Goal: Task Accomplishment & Management: Manage account settings

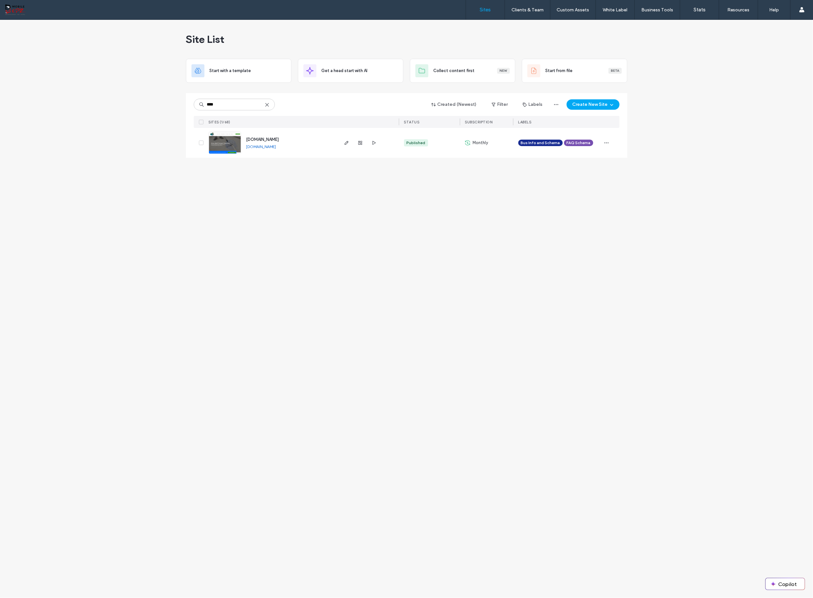
type input "****"
click at [274, 142] on div "[DOMAIN_NAME]" at bounding box center [262, 139] width 33 height 6
click at [278, 140] on span "[DOMAIN_NAME]" at bounding box center [262, 139] width 33 height 5
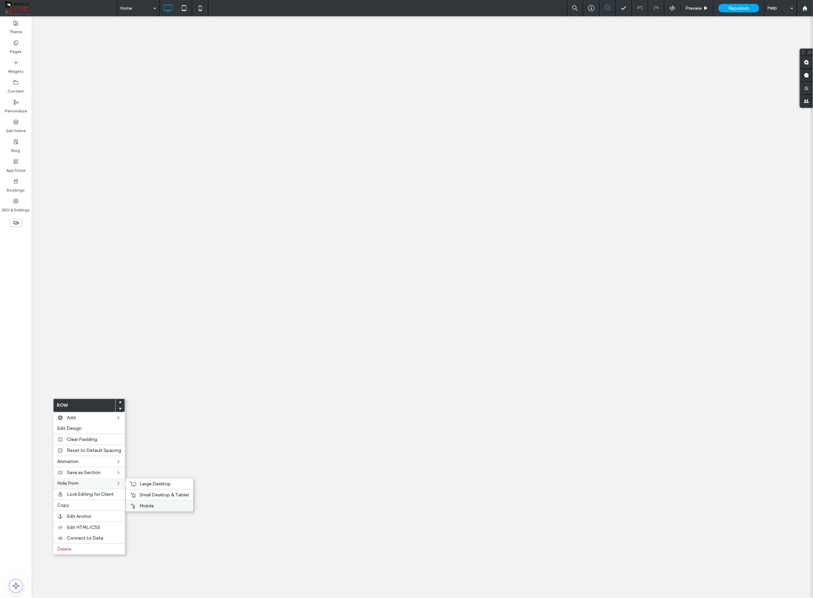
click at [141, 503] on span "Mobile" at bounding box center [146, 506] width 14 height 6
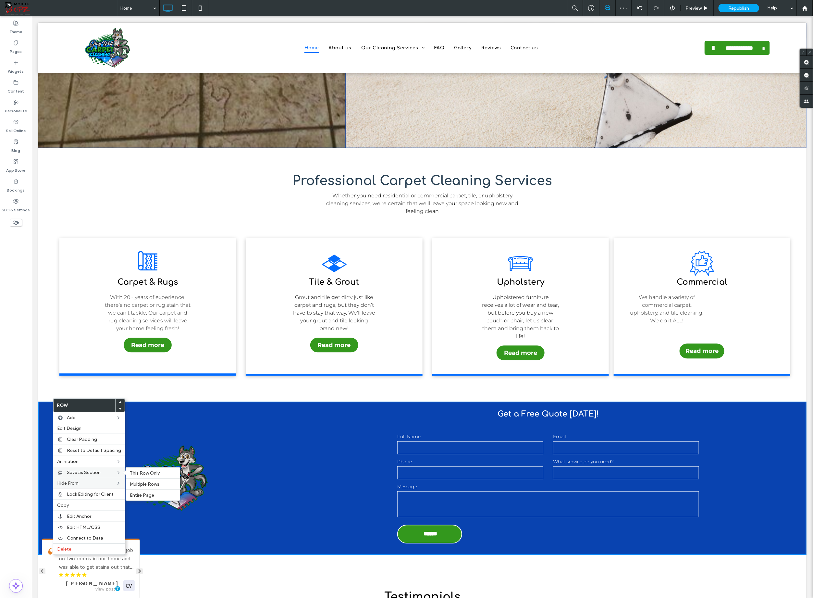
scroll to position [771, 0]
click at [145, 492] on span "Small Desktop & Tablet" at bounding box center [164, 495] width 50 height 6
click at [145, 484] on span "Large Desktop" at bounding box center [154, 484] width 31 height 6
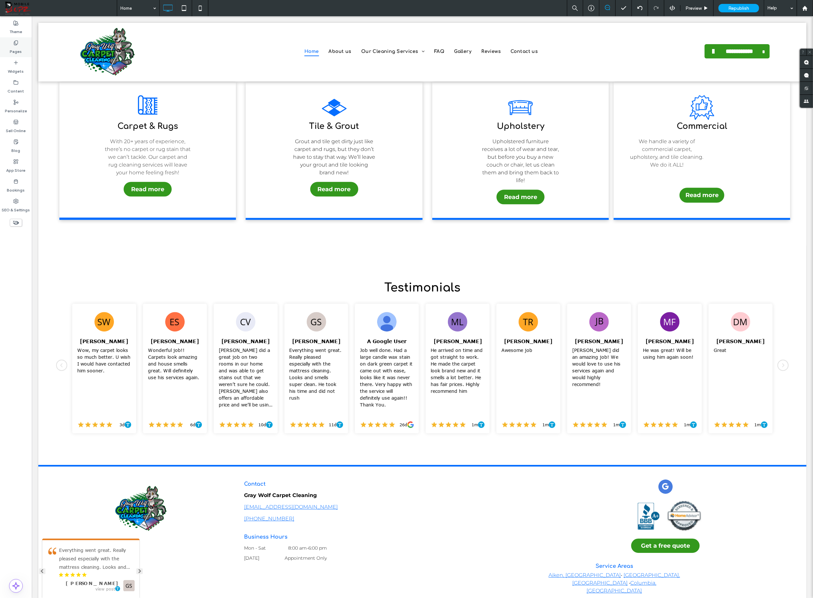
scroll to position [0, 0]
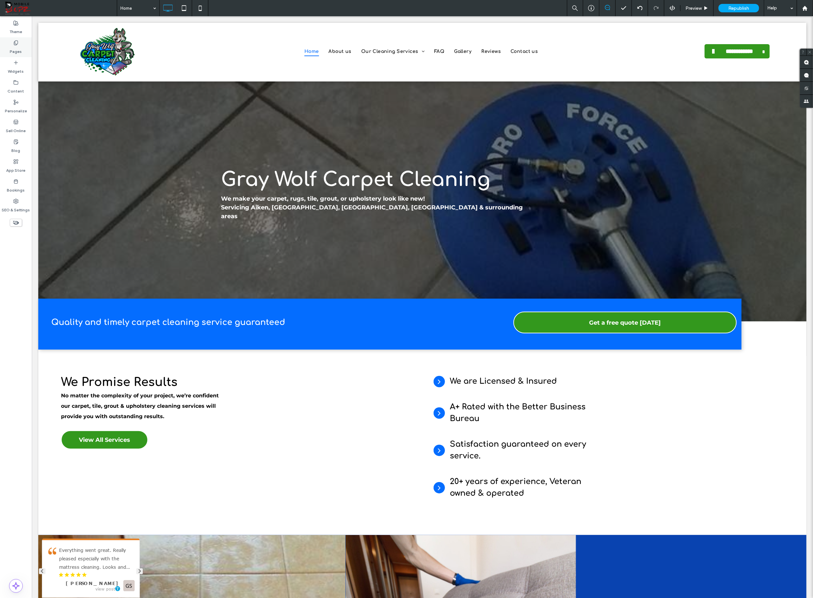
click at [18, 48] on label "Pages" at bounding box center [16, 49] width 12 height 9
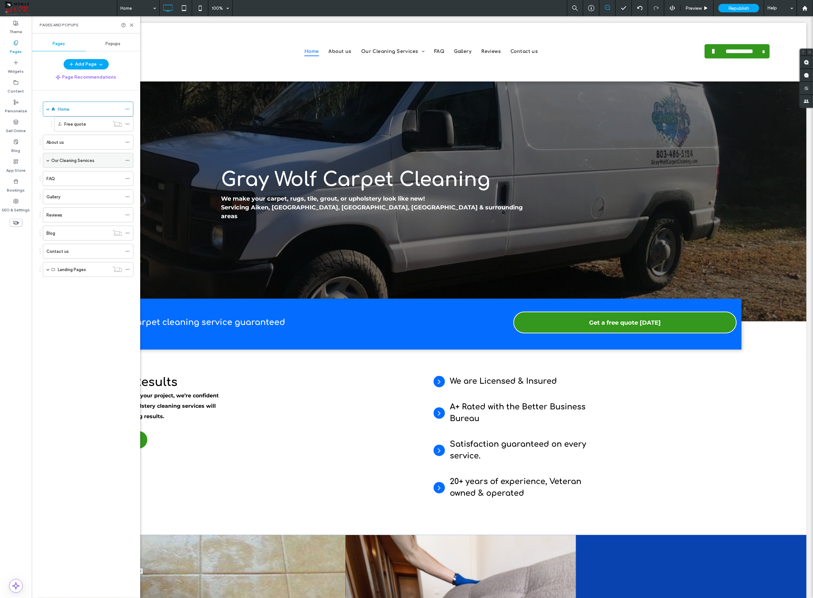
click at [46, 160] on span at bounding box center [47, 160] width 3 height 3
click at [61, 172] on label "Carpet & Rugs Cleaning" at bounding box center [81, 175] width 47 height 11
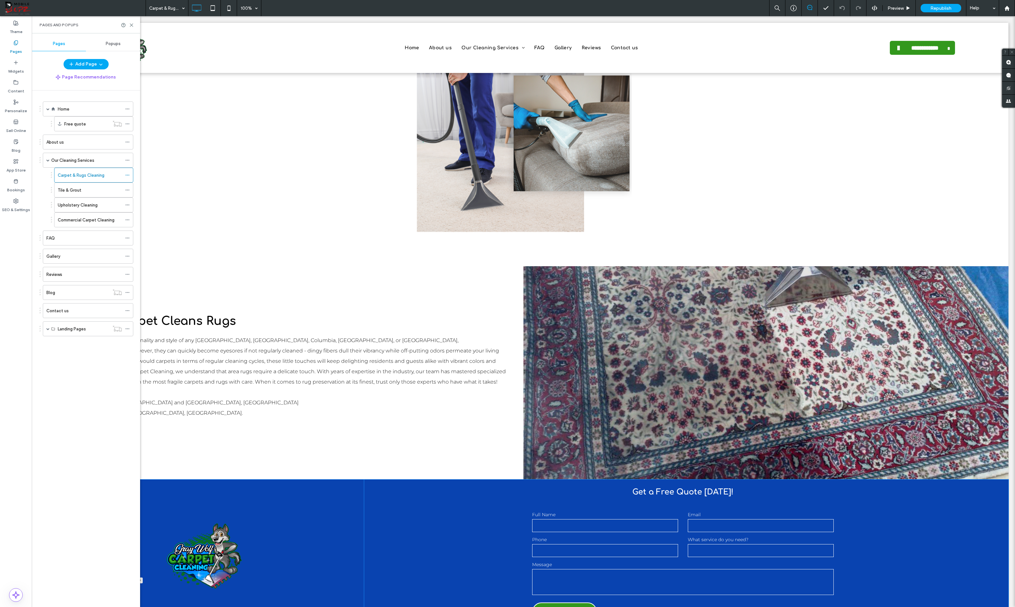
scroll to position [1627, 0]
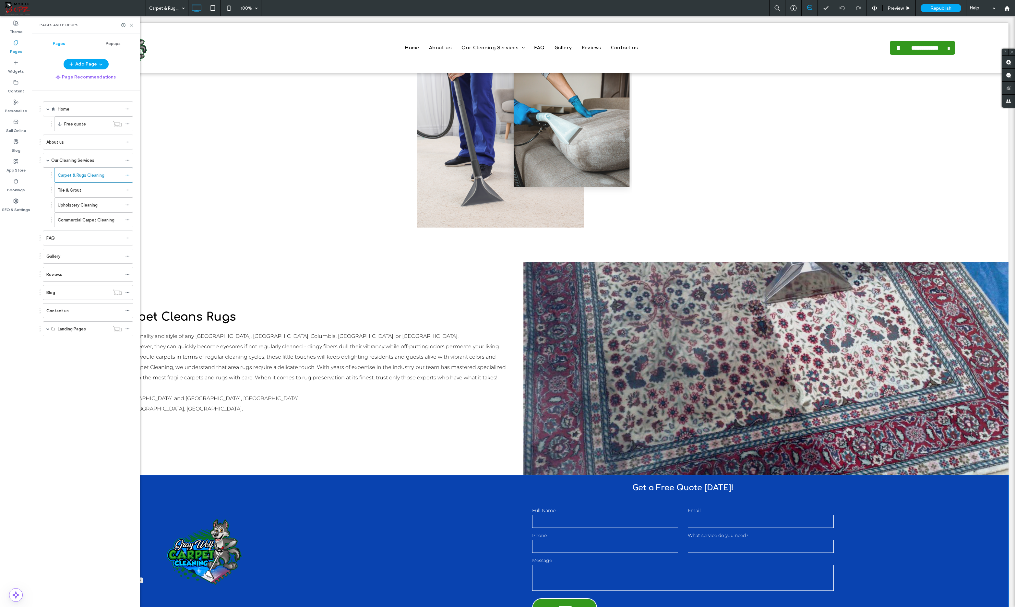
click at [812, 476] on div "Get a Free Quote Today! Contact Us Full Name Email Phone What service do you ne…" at bounding box center [683, 552] width 638 height 153
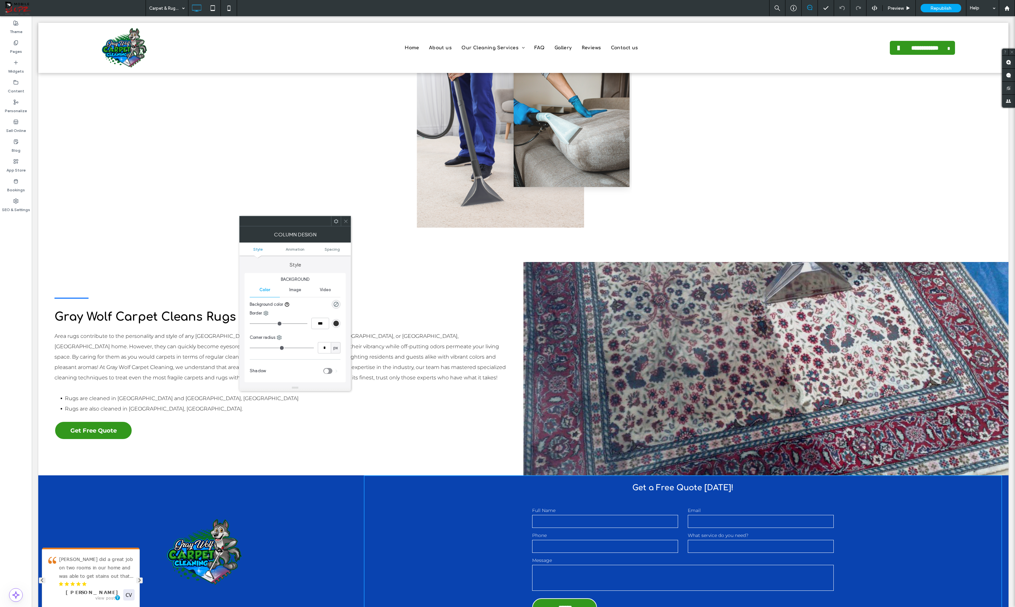
drag, startPoint x: 342, startPoint y: 221, endPoint x: 334, endPoint y: 222, distance: 7.9
click at [342, 220] on div at bounding box center [346, 221] width 10 height 10
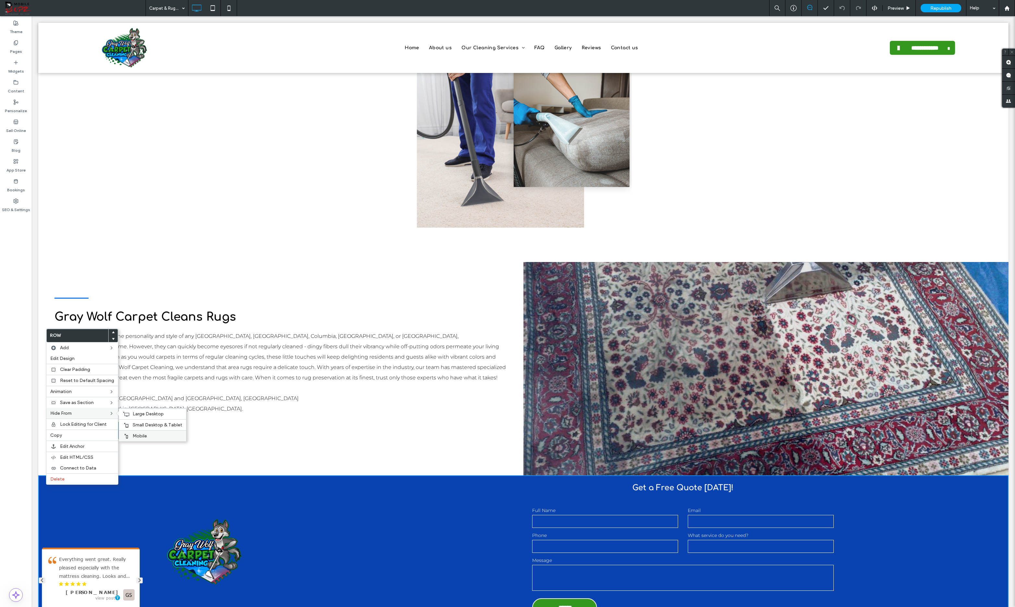
click at [138, 435] on span "Mobile" at bounding box center [140, 436] width 14 height 6
click at [136, 423] on span "Small Desktop & Tablet" at bounding box center [158, 425] width 50 height 6
click at [139, 414] on span "Large Desktop" at bounding box center [148, 414] width 31 height 6
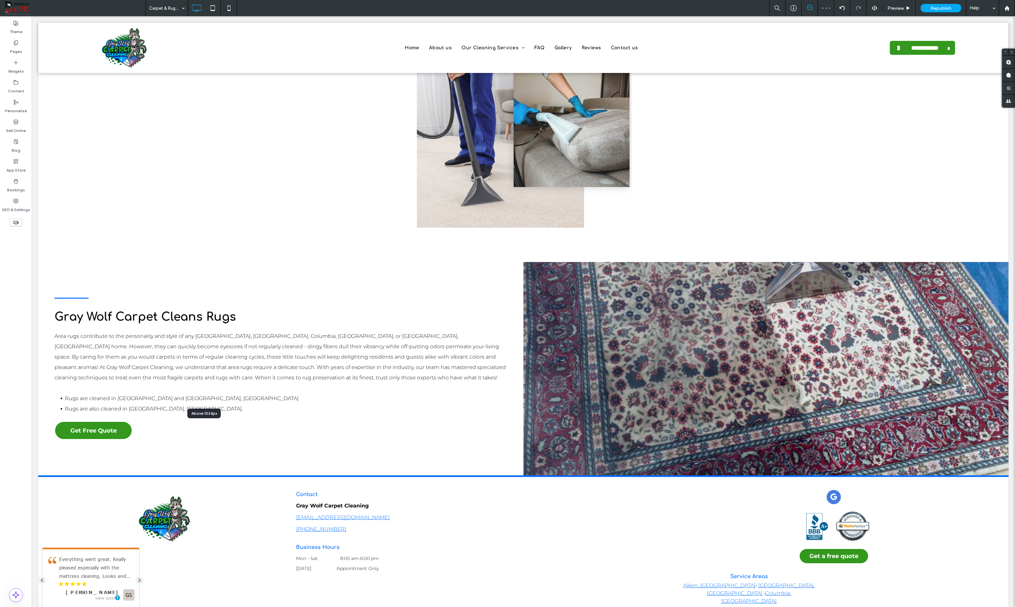
scroll to position [1486, 0]
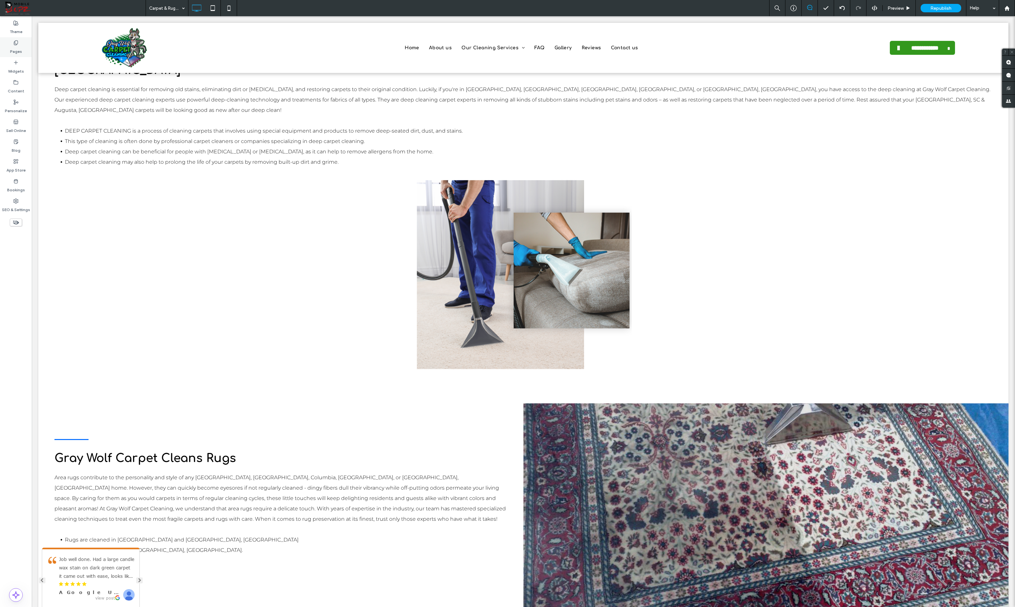
click at [13, 46] on label "Pages" at bounding box center [16, 49] width 12 height 9
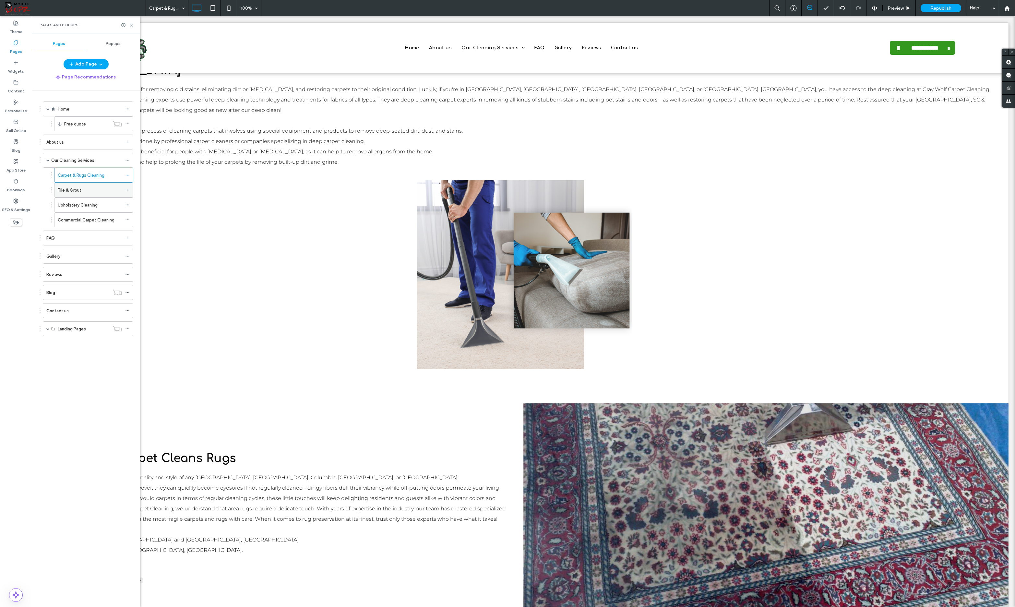
click at [84, 191] on div "Tile & Grout" at bounding box center [90, 190] width 64 height 7
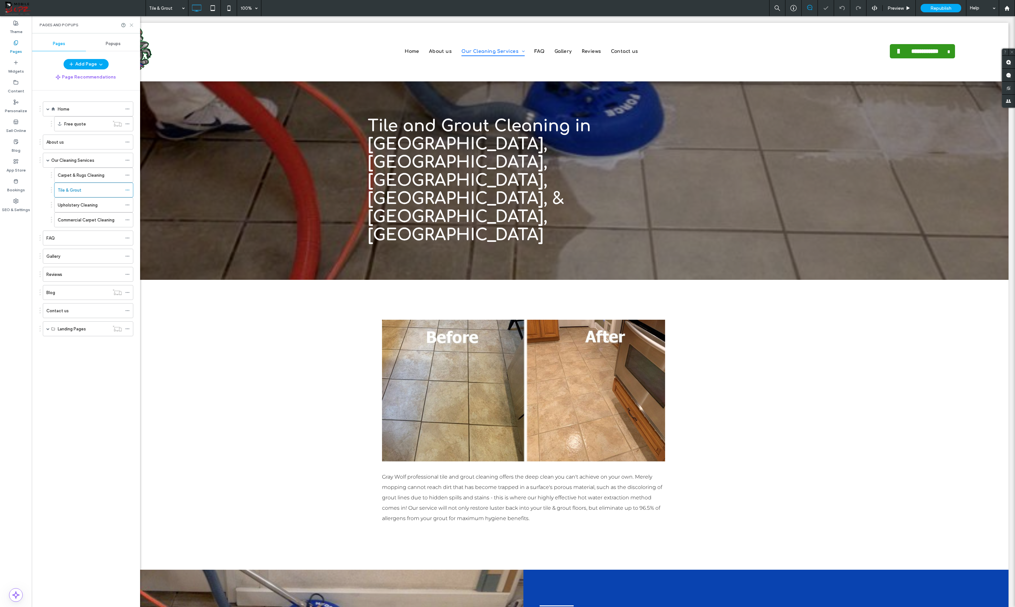
click at [131, 24] on icon at bounding box center [131, 25] width 5 height 5
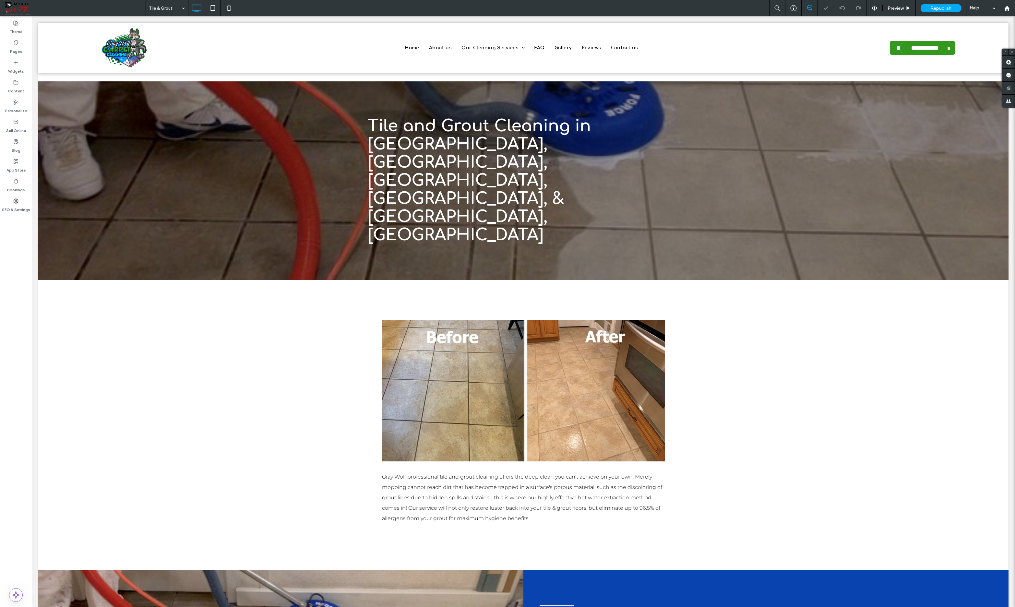
scroll to position [630, 0]
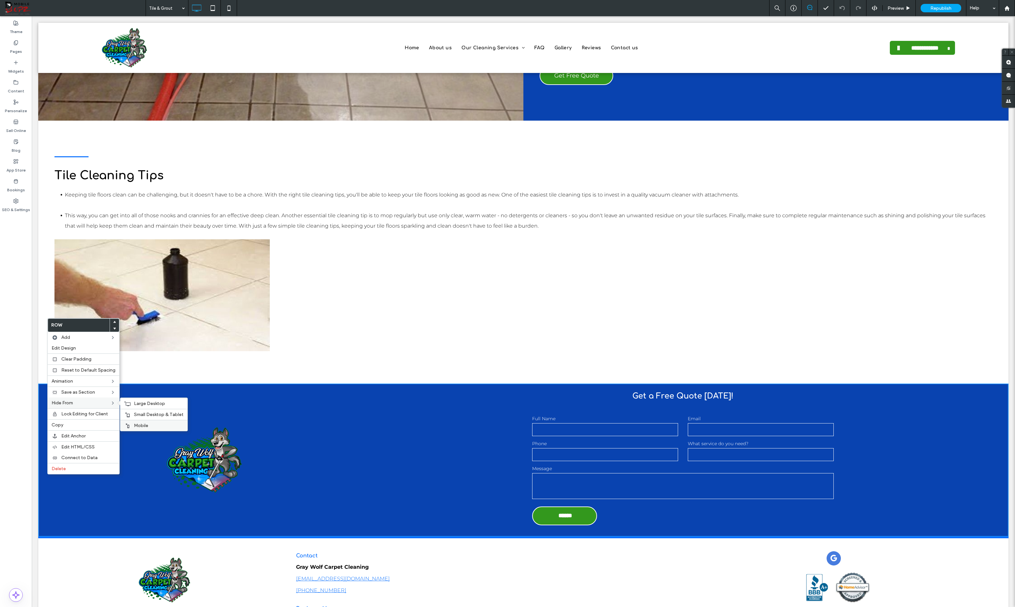
click at [149, 423] on label "Mobile" at bounding box center [159, 426] width 50 height 6
click at [138, 412] on span "Small Desktop & Tablet" at bounding box center [159, 415] width 50 height 6
click at [131, 402] on div "Large Desktop" at bounding box center [153, 403] width 67 height 11
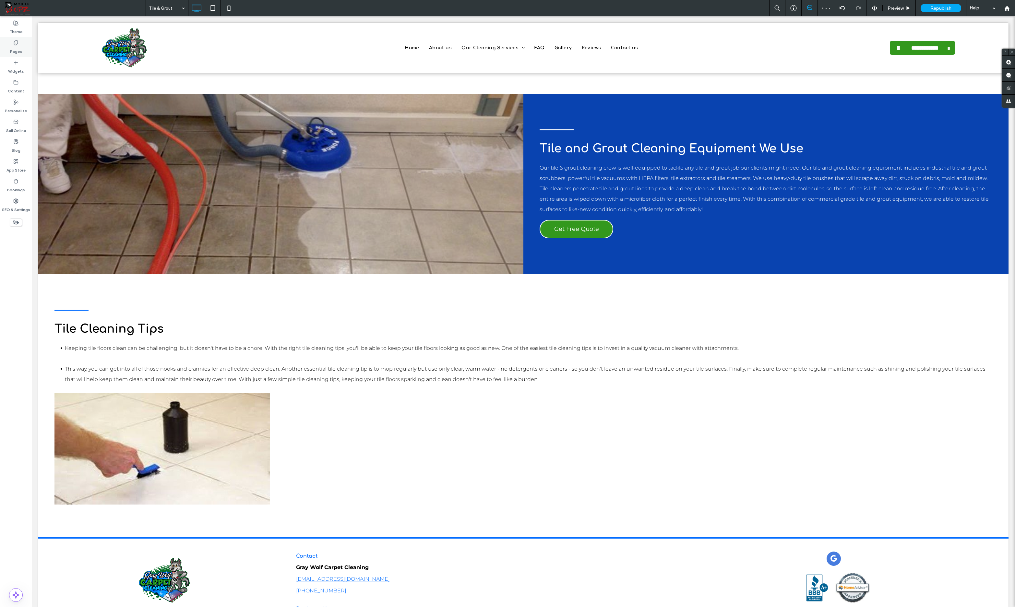
click at [13, 50] on label "Pages" at bounding box center [16, 49] width 12 height 9
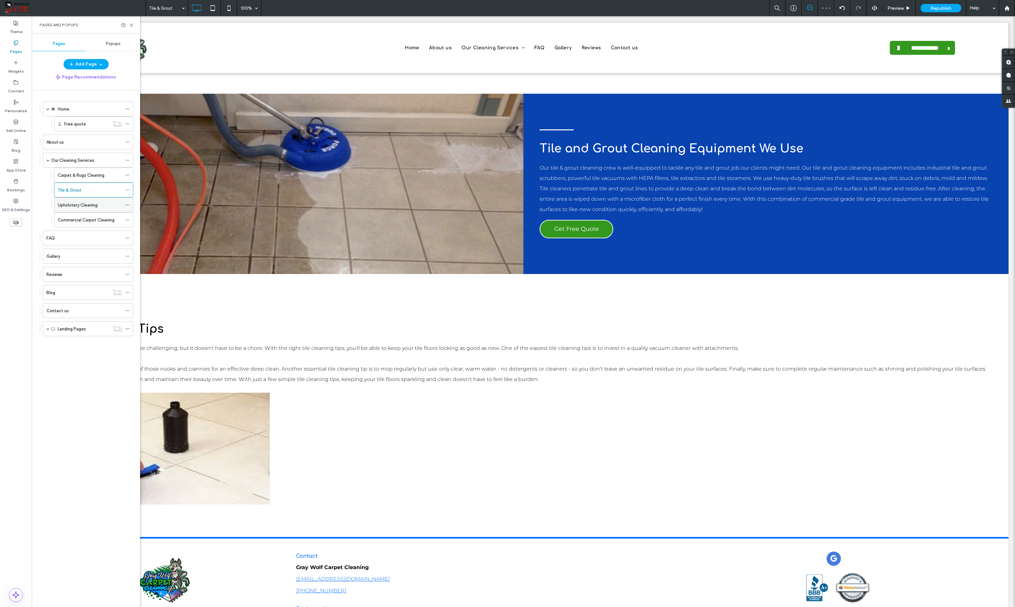
click at [77, 205] on label "Upholstery Cleaning" at bounding box center [78, 205] width 40 height 11
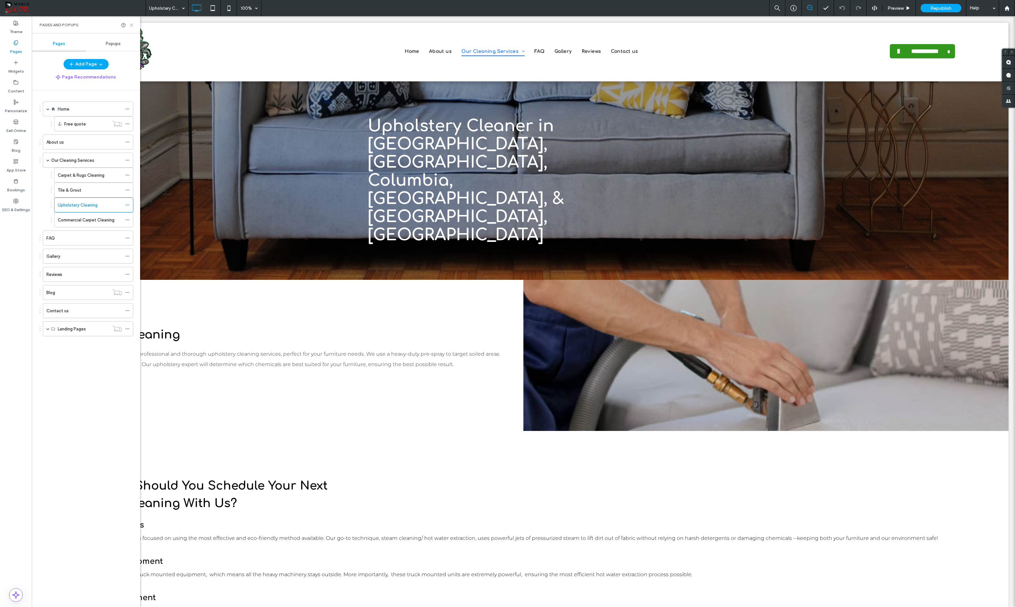
click at [131, 24] on icon at bounding box center [131, 25] width 5 height 5
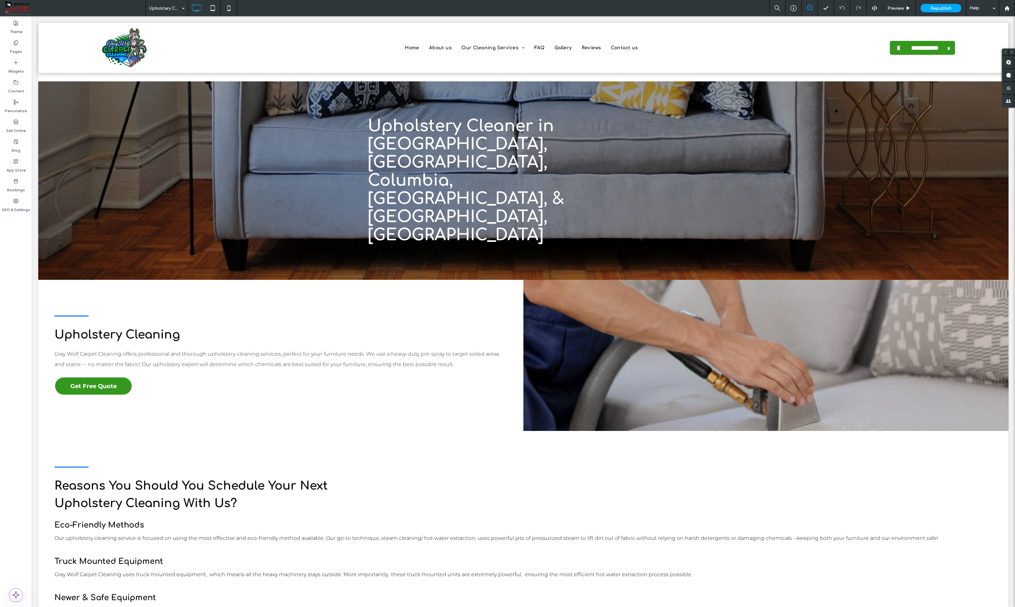
scroll to position [1061, 0]
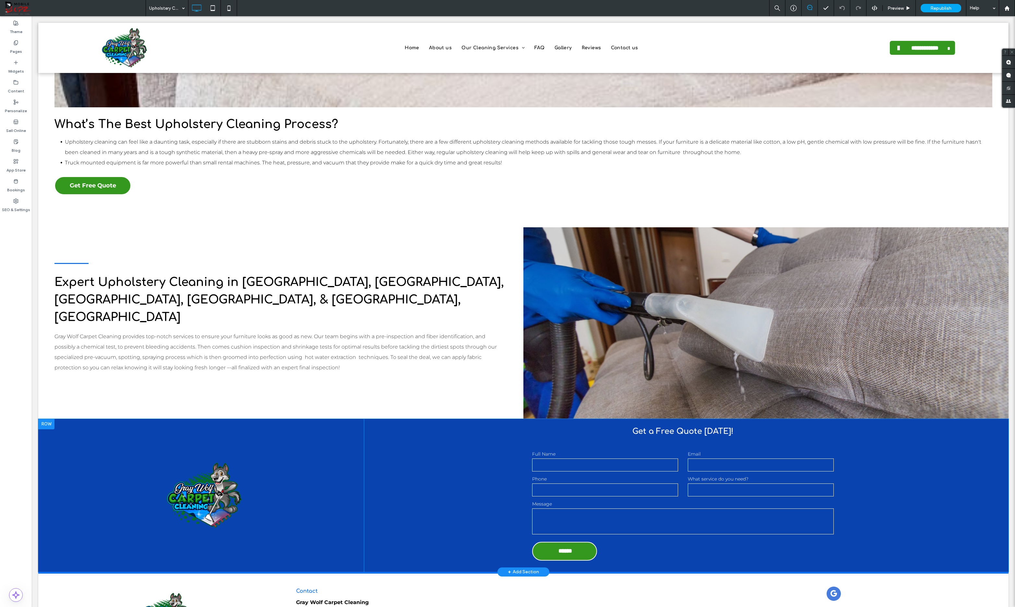
click at [48, 419] on div at bounding box center [46, 424] width 16 height 10
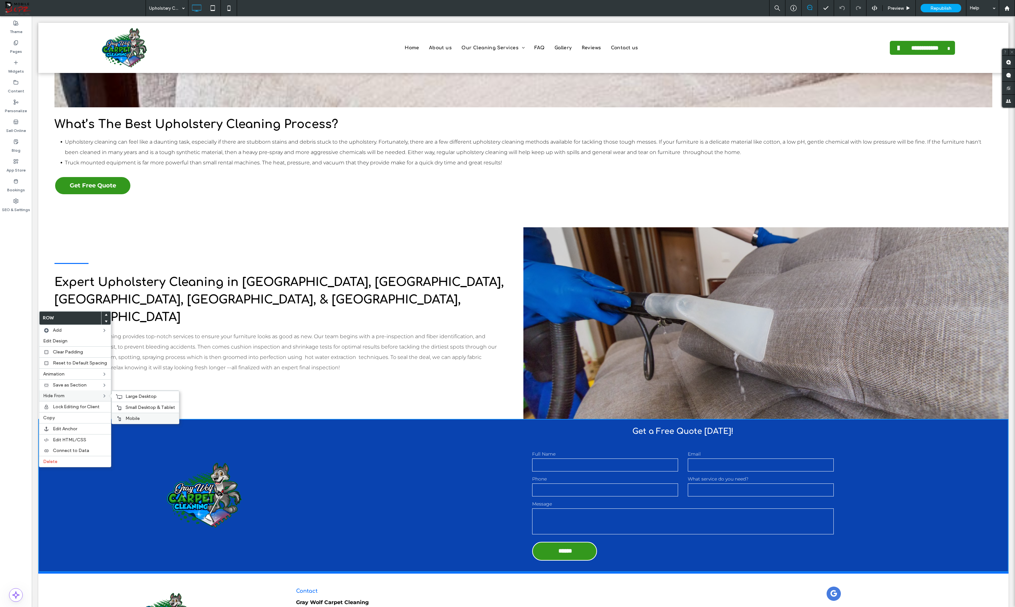
click at [135, 414] on div "Mobile" at bounding box center [145, 418] width 67 height 11
click at [137, 406] on span "Small Desktop & Tablet" at bounding box center [151, 408] width 50 height 6
click at [139, 397] on span "Large Desktop" at bounding box center [141, 397] width 31 height 6
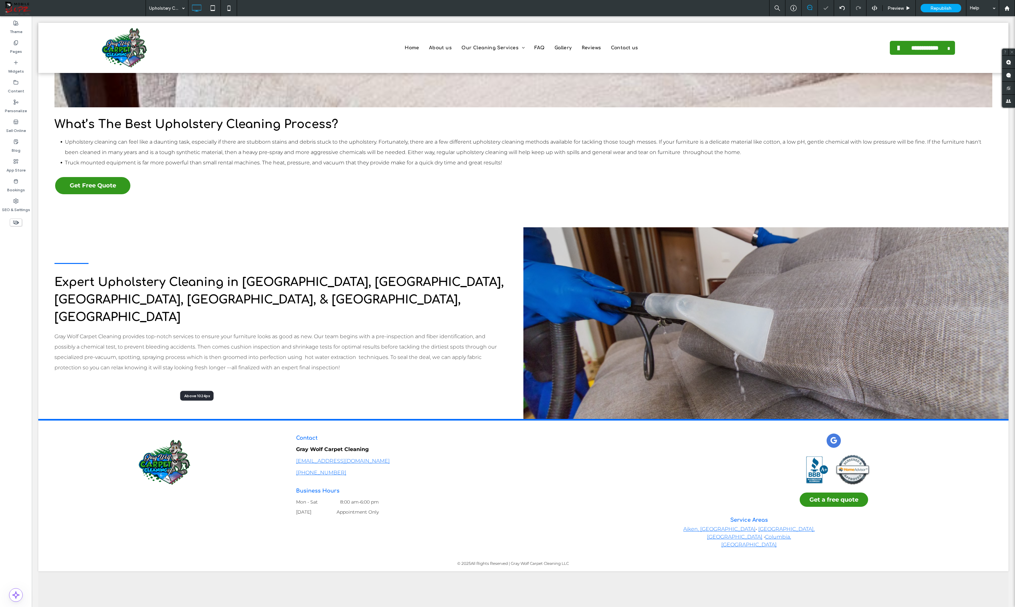
scroll to position [908, 0]
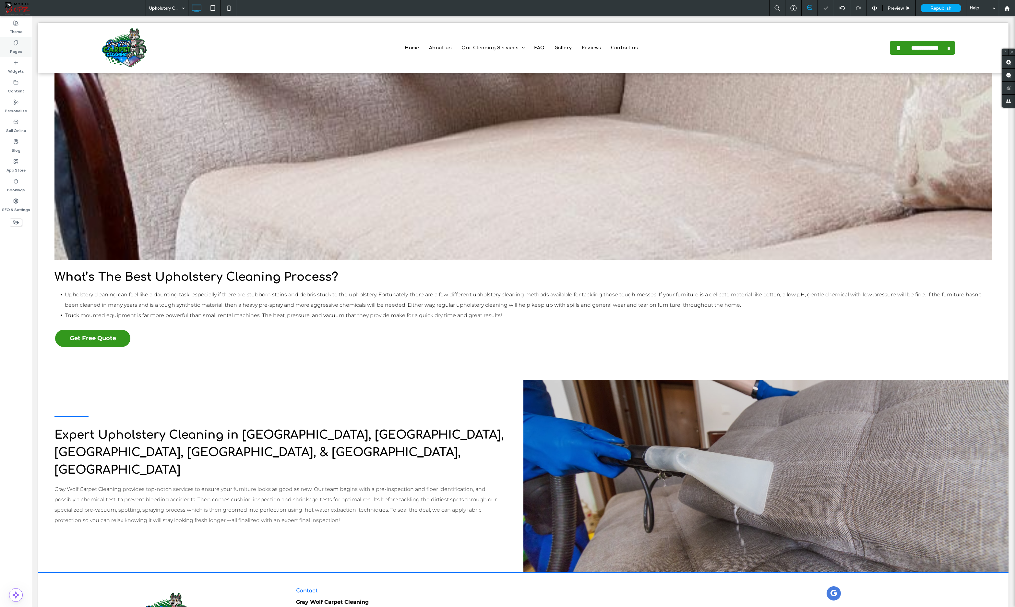
click at [10, 46] on label "Pages" at bounding box center [16, 49] width 12 height 9
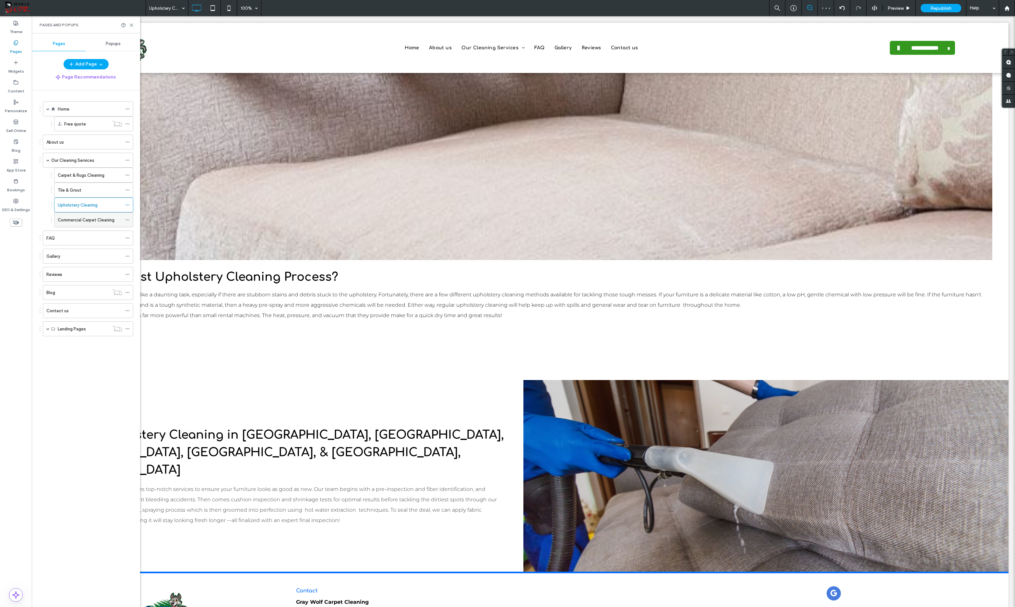
click at [73, 221] on label "Commercial Carpet Cleaning" at bounding box center [86, 219] width 57 height 11
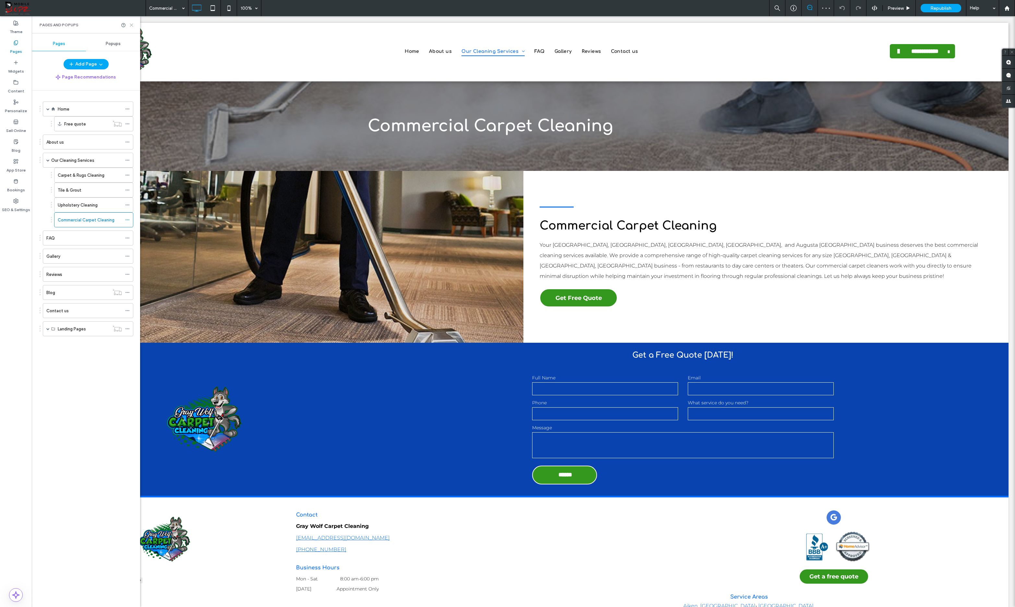
click at [131, 24] on icon at bounding box center [131, 25] width 5 height 5
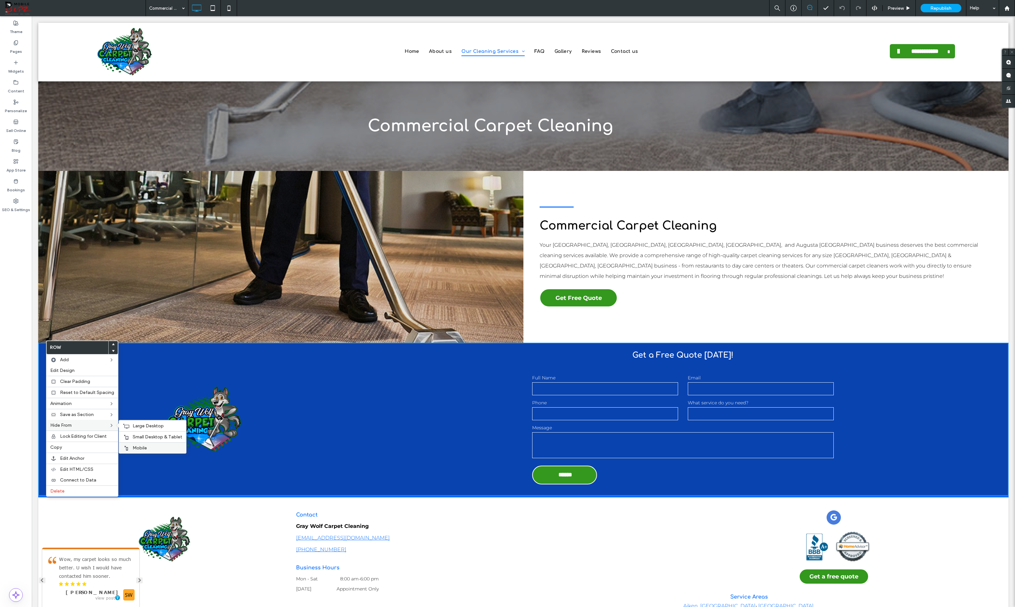
click at [138, 448] on span "Mobile" at bounding box center [140, 448] width 14 height 6
click at [143, 437] on span "Small Desktop & Tablet" at bounding box center [158, 437] width 50 height 6
click at [145, 425] on span "Large Desktop" at bounding box center [148, 426] width 31 height 6
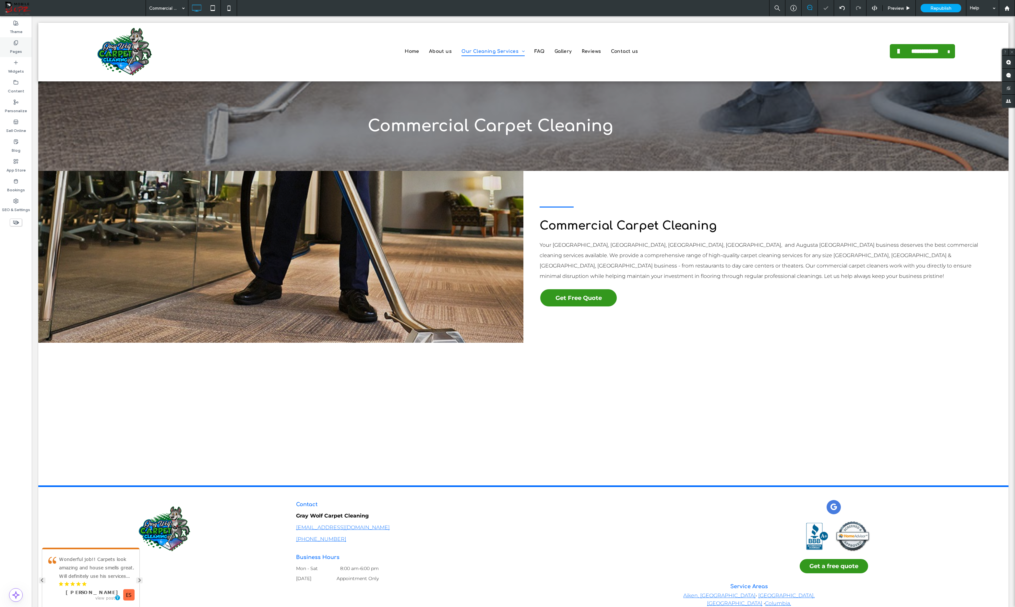
click at [18, 50] on label "Pages" at bounding box center [16, 49] width 12 height 9
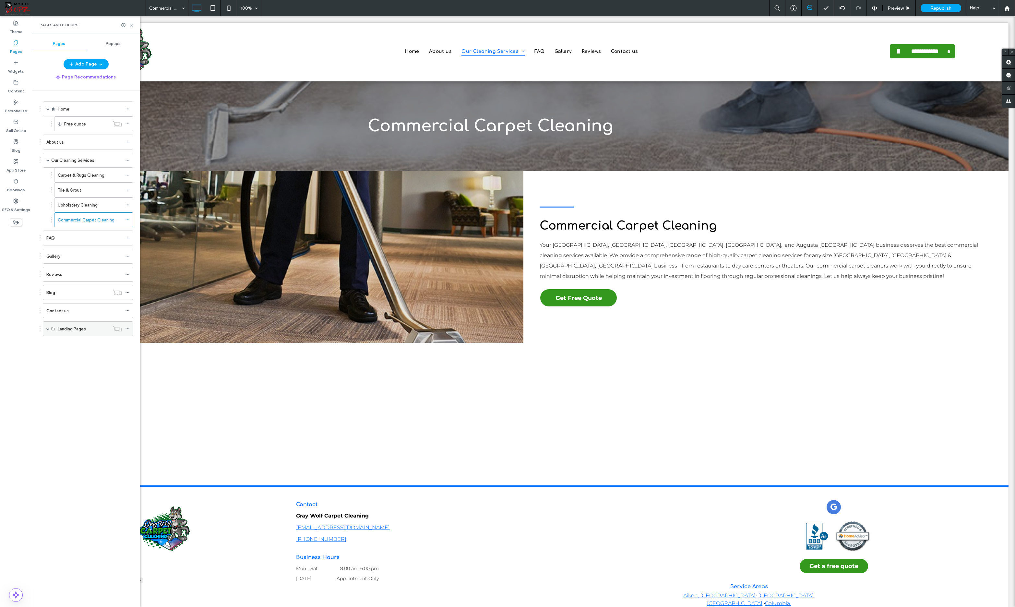
click at [47, 331] on span at bounding box center [47, 328] width 3 height 3
click at [122, 360] on div "Aiken SC - Gray Wolf - Carpet & Rugs Cleaning" at bounding box center [93, 358] width 79 height 15
click at [115, 360] on label "Aiken SC - Gray Wolf - Carpet & Rugs Cleaning" at bounding box center [103, 358] width 91 height 11
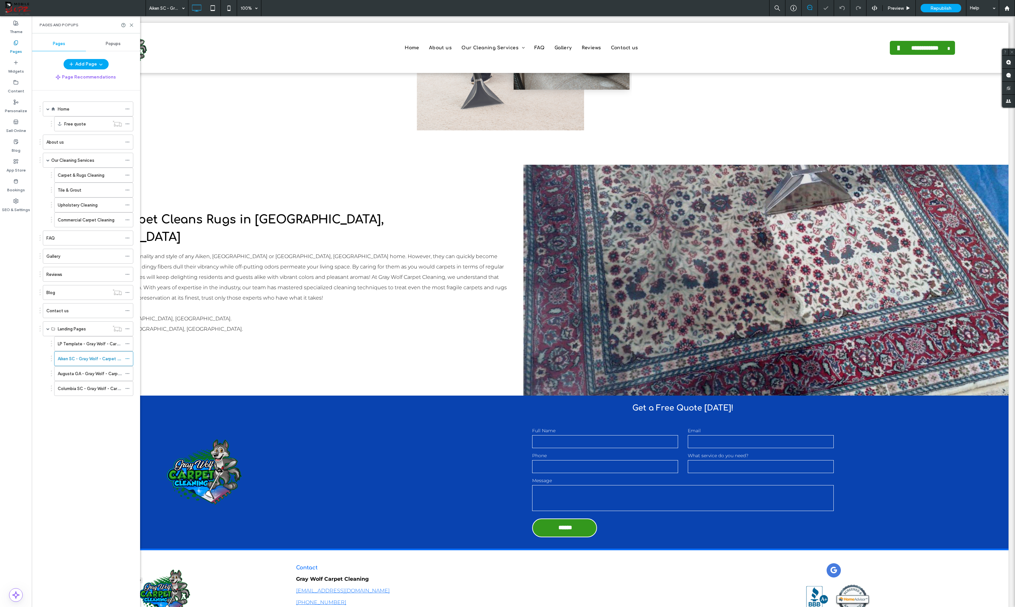
scroll to position [1602, 0]
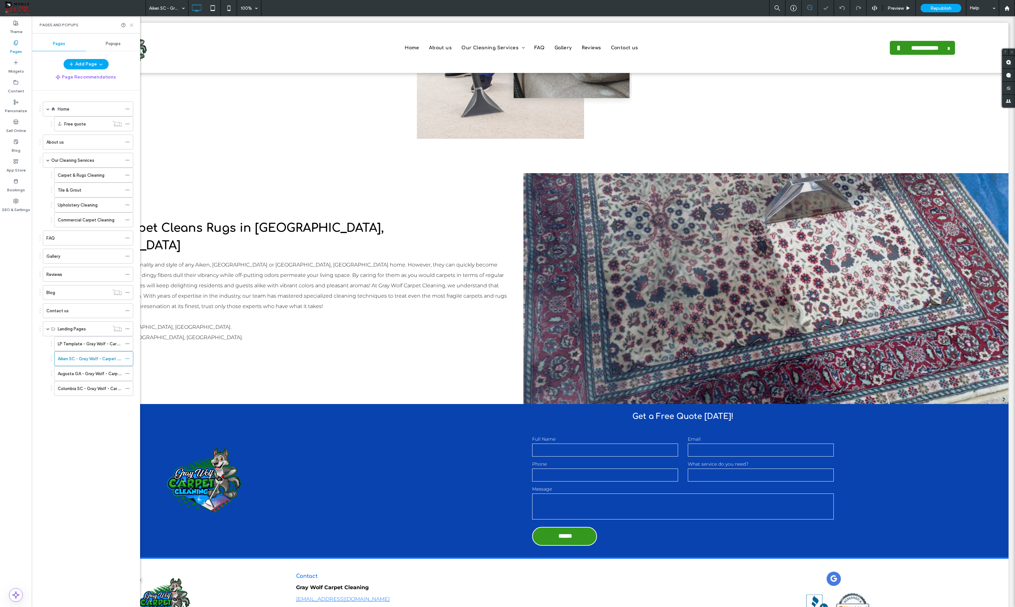
click at [132, 25] on icon at bounding box center [131, 25] width 5 height 5
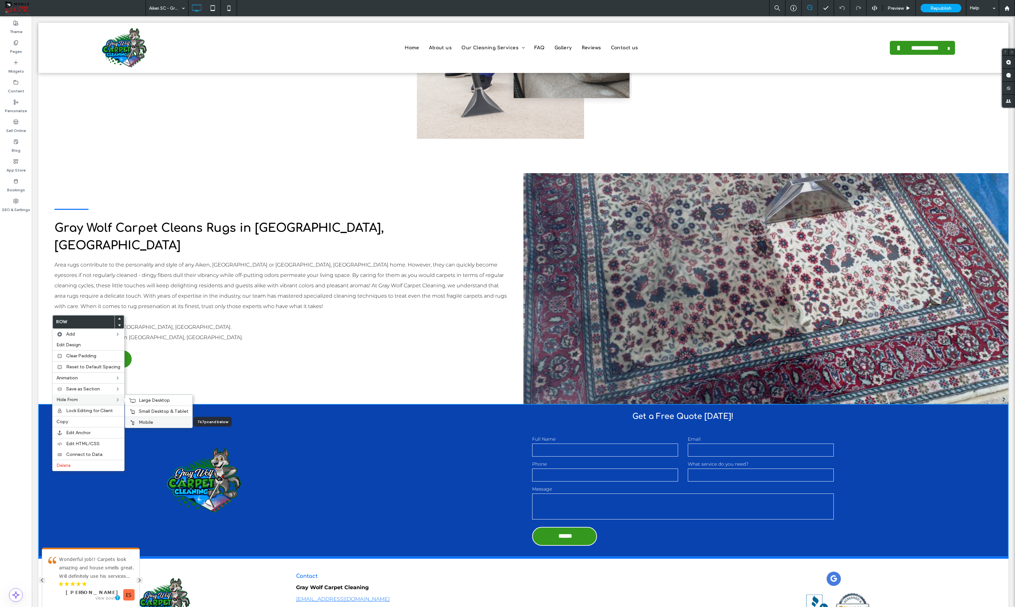
click at [142, 421] on span "Mobile" at bounding box center [146, 423] width 14 height 6
click at [151, 412] on span "Small Desktop & Tablet" at bounding box center [164, 412] width 50 height 6
click at [151, 400] on span "Large Desktop" at bounding box center [154, 401] width 31 height 6
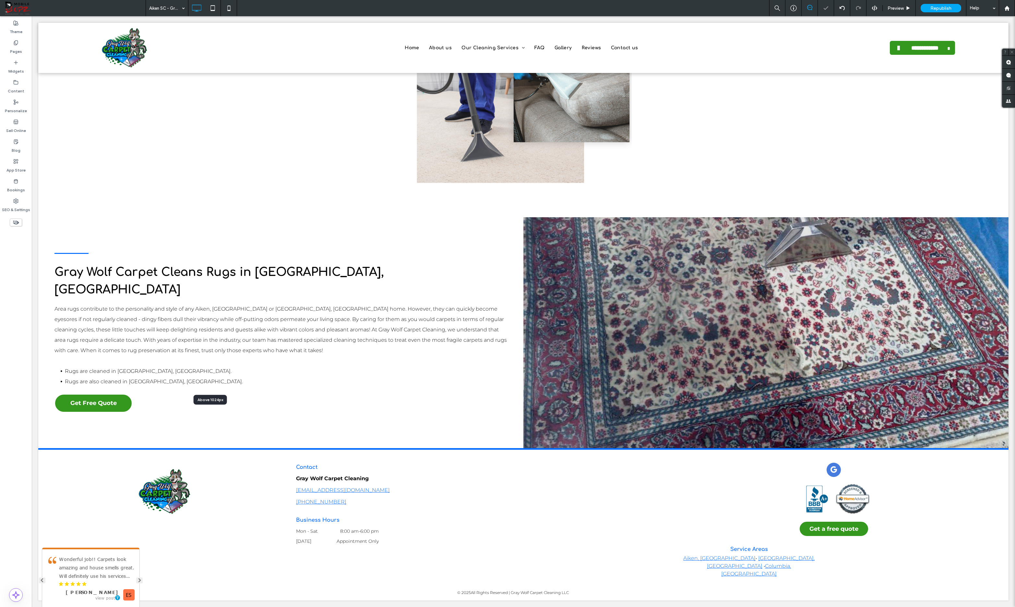
scroll to position [1449, 0]
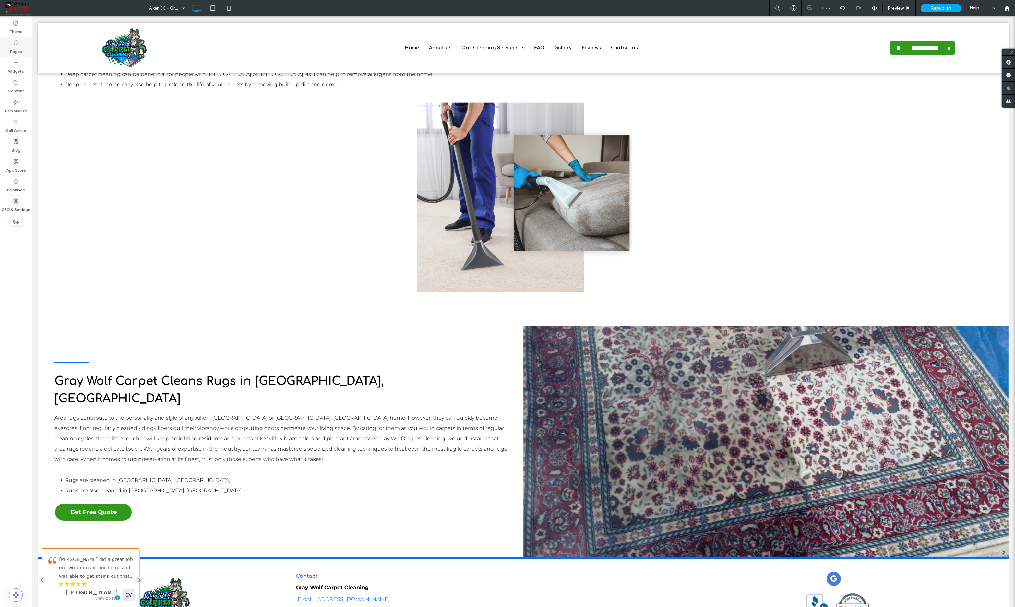
click at [20, 52] on label "Pages" at bounding box center [16, 49] width 12 height 9
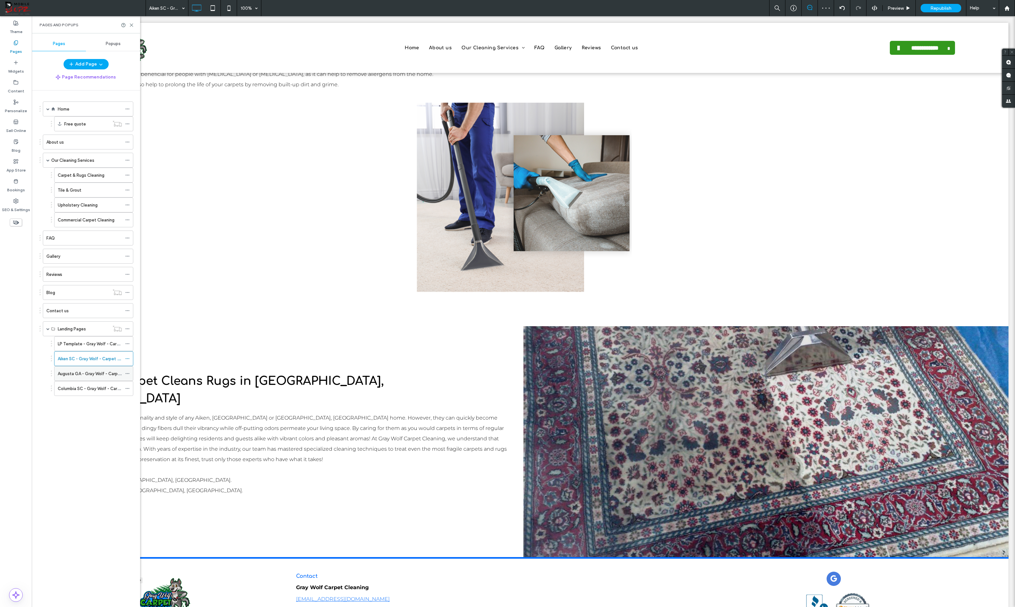
click at [104, 370] on div "Augusta GA - Gray Wolf - Carpet & Rugs Cleaning" at bounding box center [90, 374] width 64 height 14
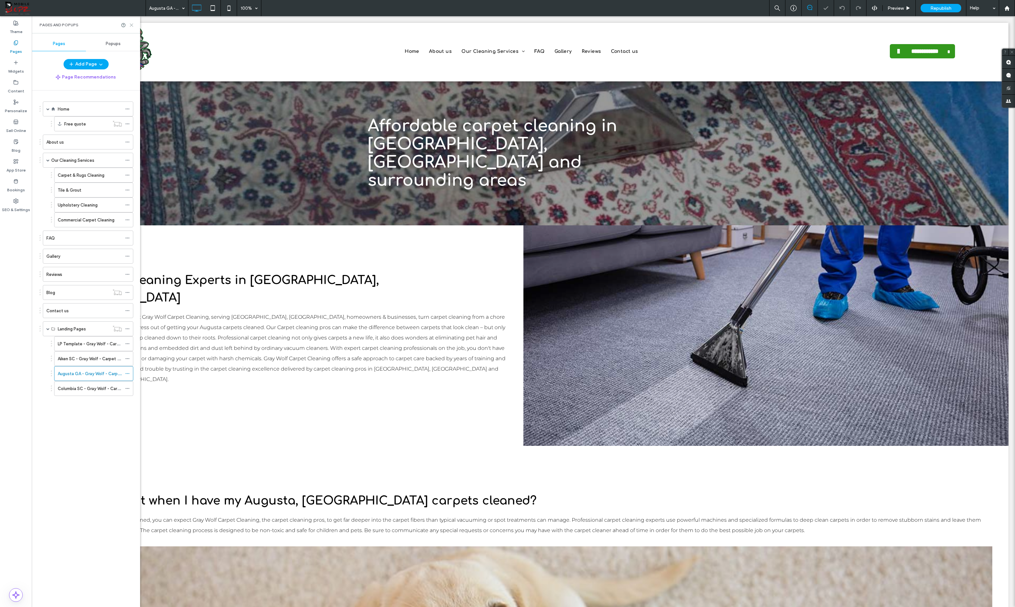
click at [132, 26] on icon at bounding box center [131, 25] width 5 height 5
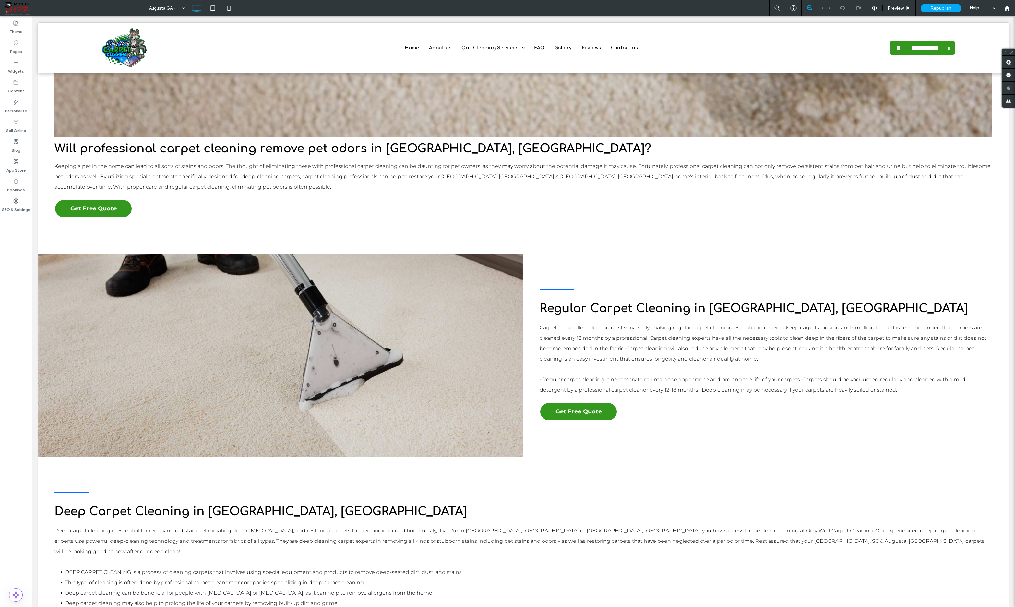
scroll to position [1610, 0]
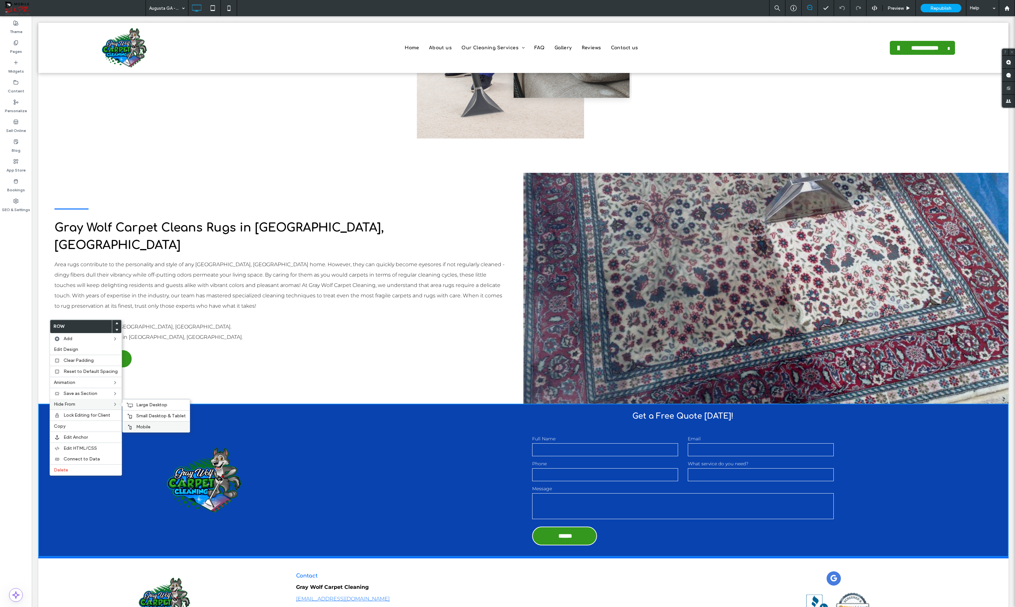
click at [143, 426] on span "Mobile" at bounding box center [143, 427] width 14 height 6
click at [145, 416] on span "Small Desktop & Tablet" at bounding box center [161, 416] width 50 height 6
click at [145, 403] on span "Large Desktop" at bounding box center [151, 405] width 31 height 6
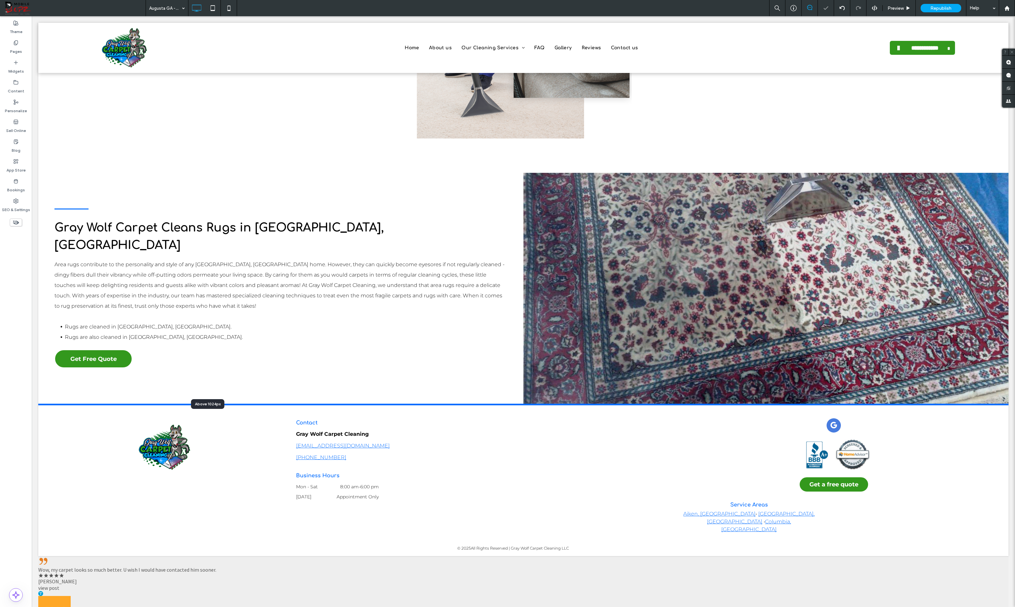
scroll to position [1457, 0]
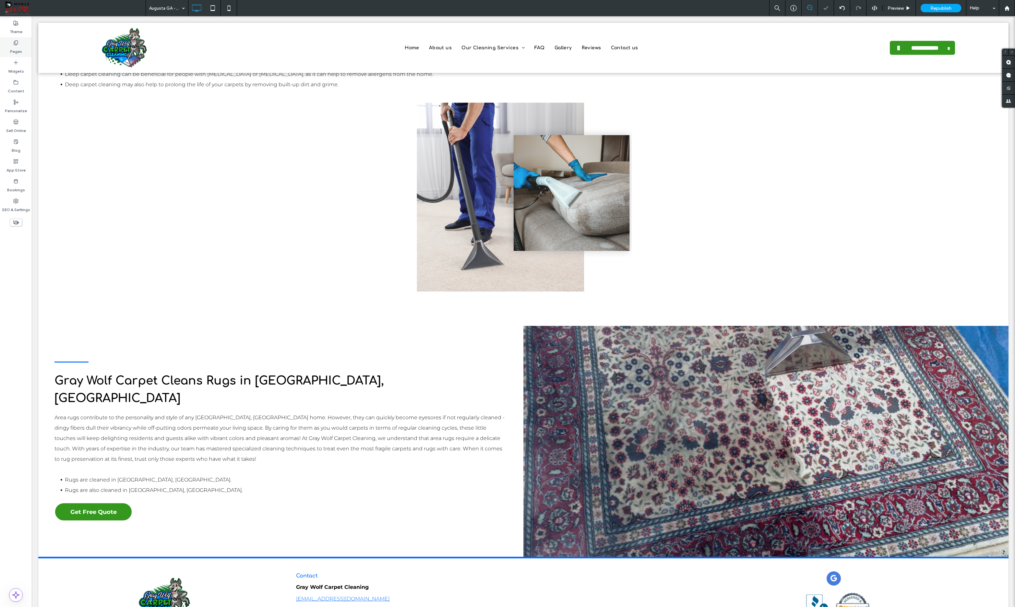
click at [13, 45] on label "Pages" at bounding box center [16, 49] width 12 height 9
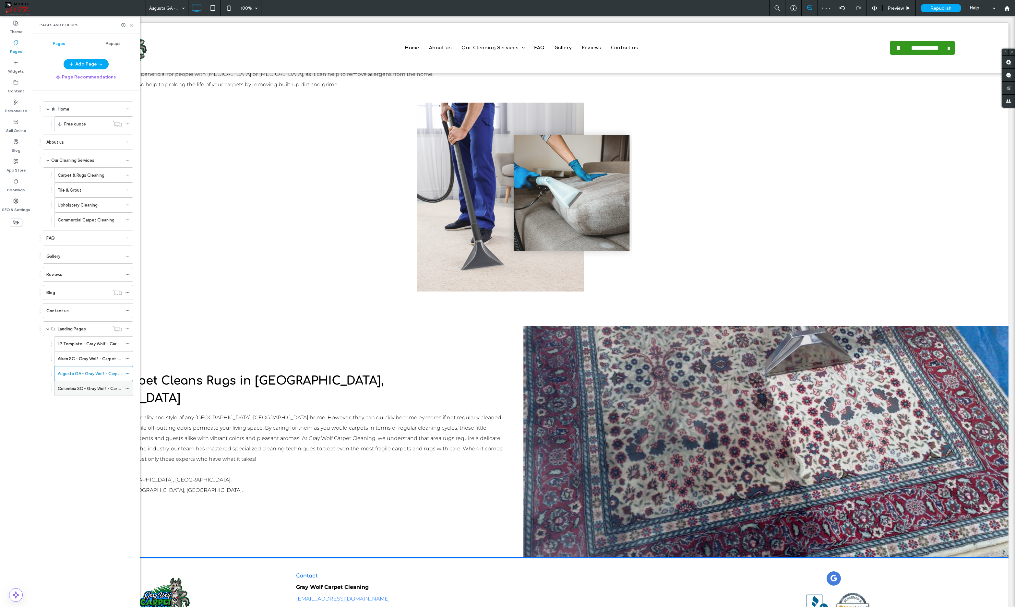
click at [83, 390] on label "Columbia SC - Gray Wolf - Carpet & Rugs Cleaning" at bounding box center [107, 388] width 99 height 11
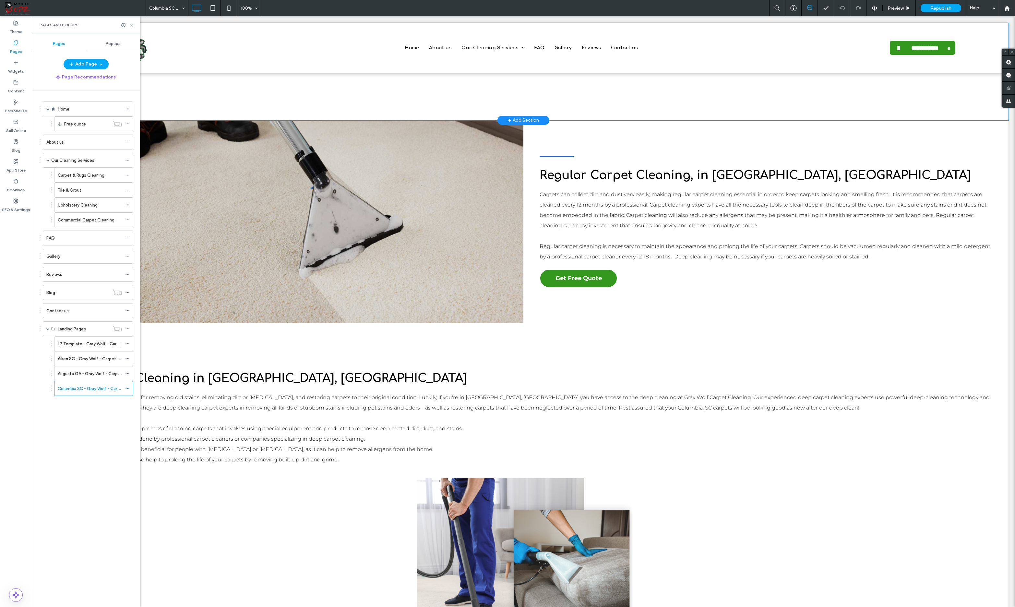
scroll to position [1629, 0]
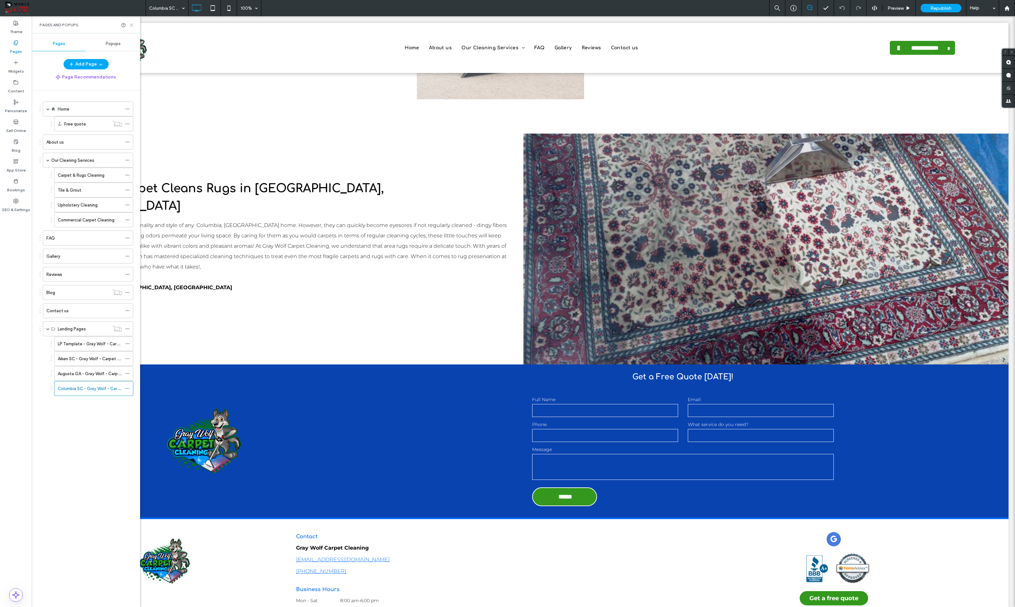
click at [130, 24] on icon at bounding box center [131, 25] width 5 height 5
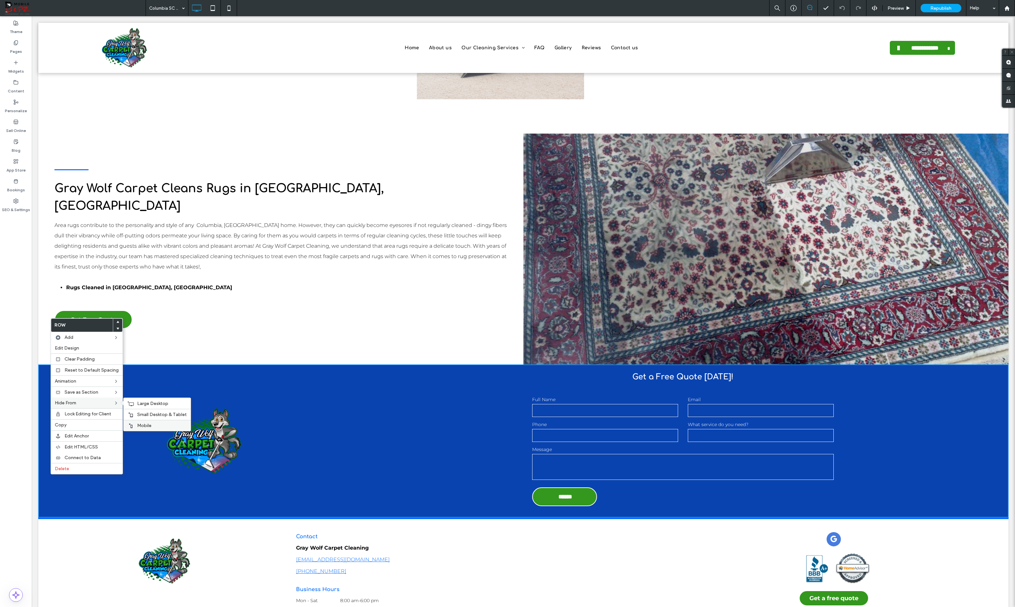
click at [138, 423] on span "Mobile" at bounding box center [144, 426] width 14 height 6
click at [142, 413] on span "Small Desktop & Tablet" at bounding box center [162, 415] width 50 height 6
click at [138, 401] on span "Large Desktop" at bounding box center [152, 404] width 31 height 6
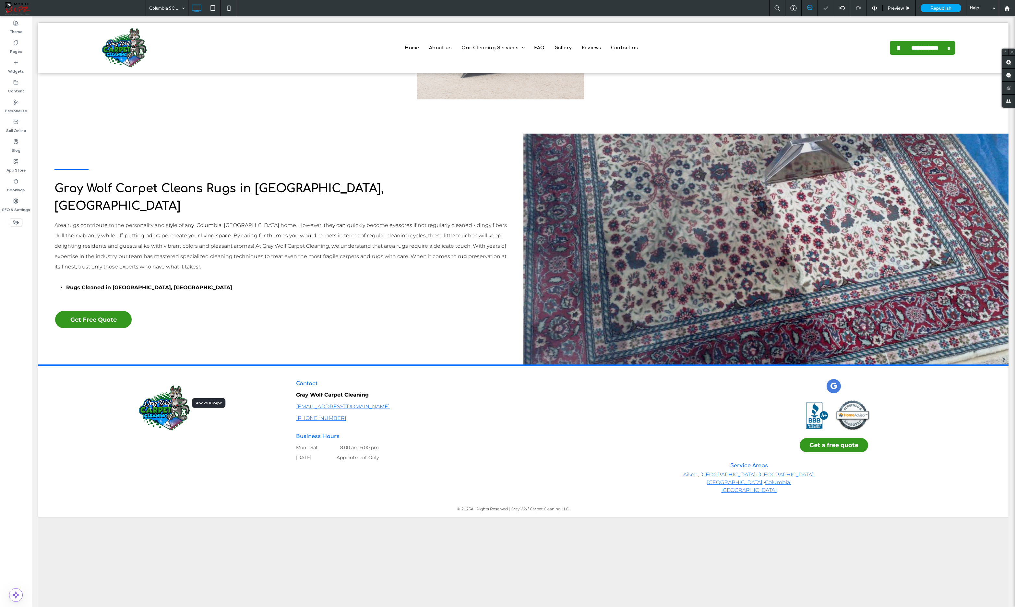
scroll to position [1475, 0]
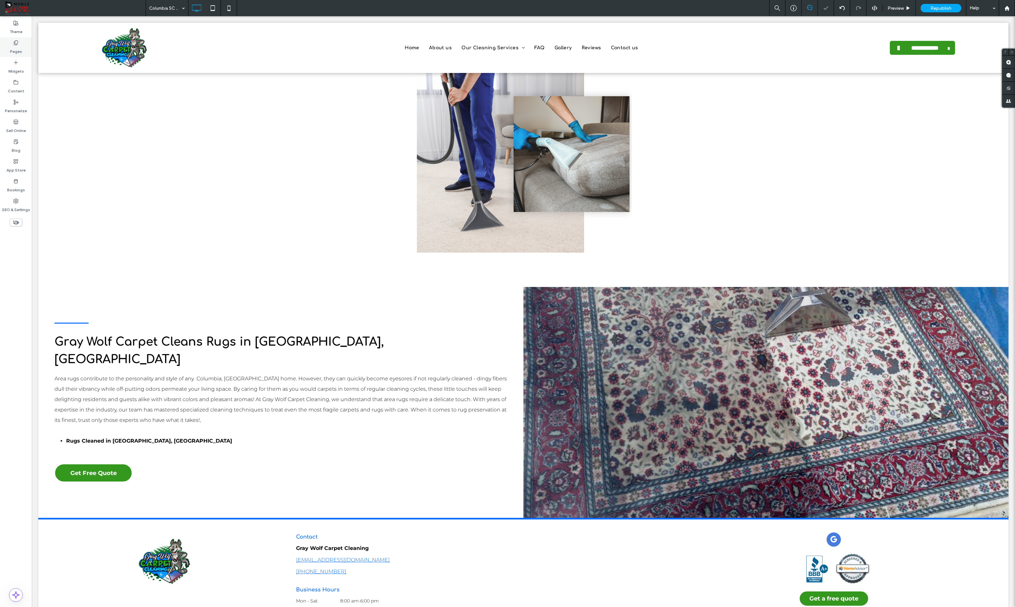
click at [9, 44] on div "Pages" at bounding box center [16, 47] width 32 height 20
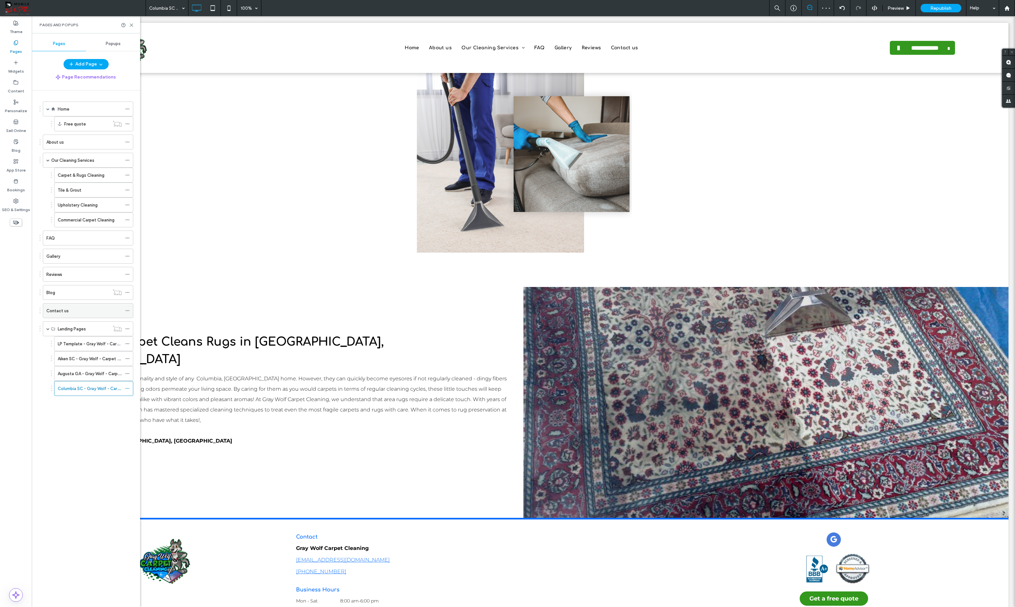
click at [90, 311] on div "Contact us" at bounding box center [84, 311] width 76 height 7
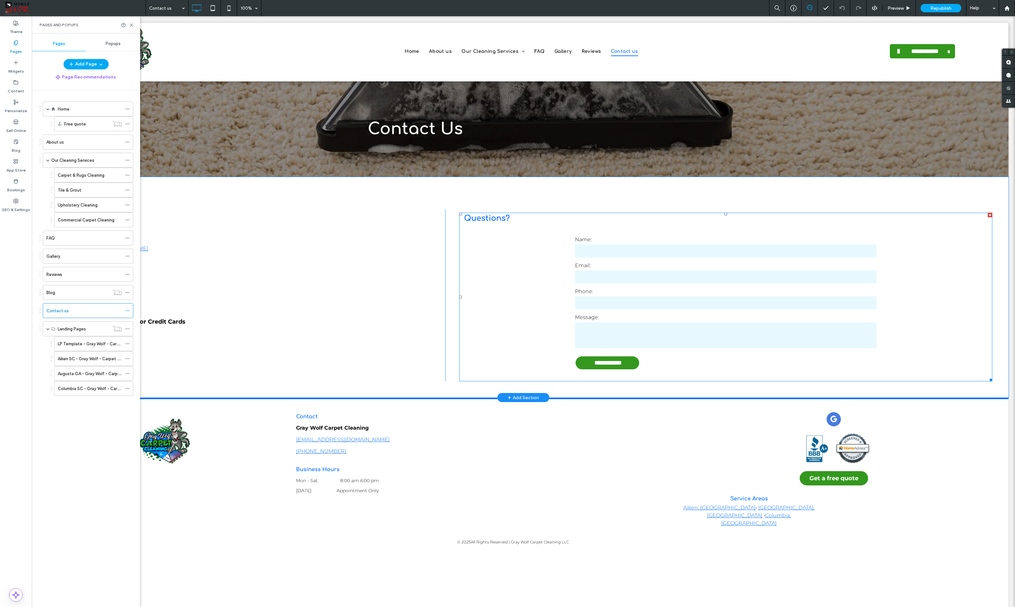
click at [609, 237] on label "Name:" at bounding box center [726, 240] width 302 height 8
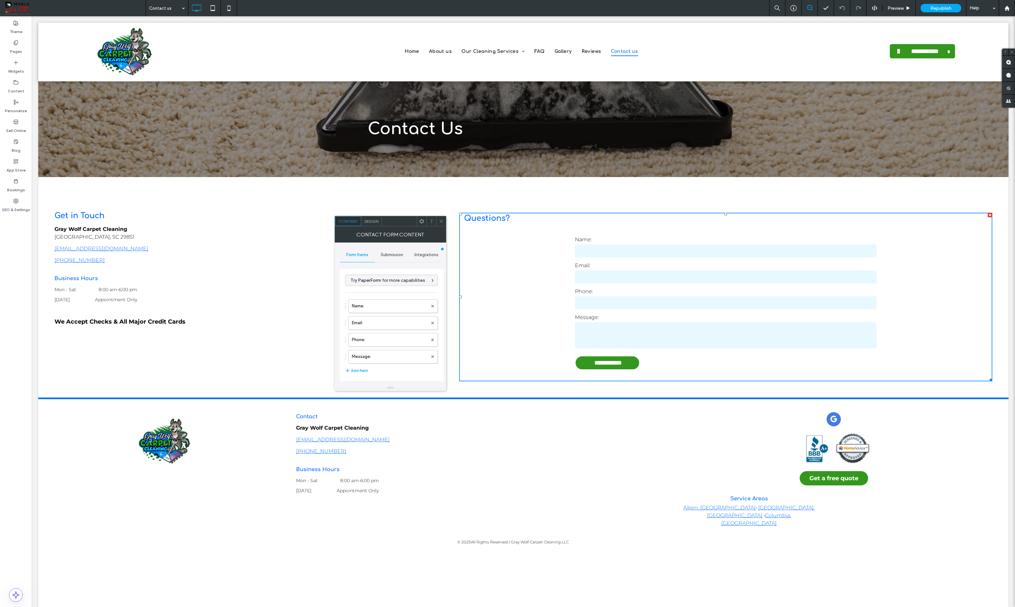
click at [610, 262] on label "Email:" at bounding box center [726, 266] width 302 height 8
click at [440, 219] on icon at bounding box center [441, 221] width 5 height 5
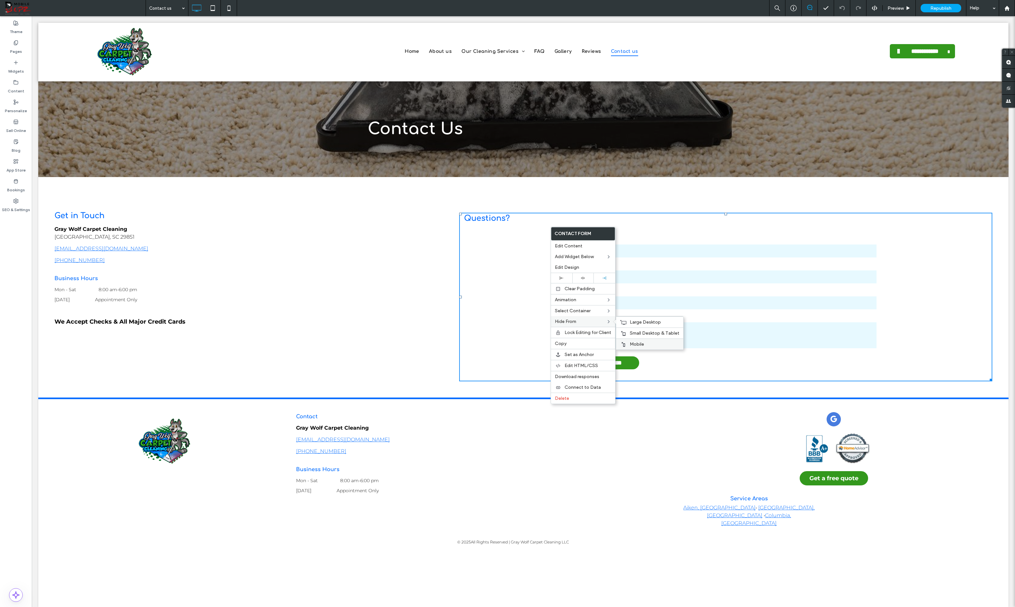
click at [636, 340] on div "Mobile" at bounding box center [649, 344] width 67 height 11
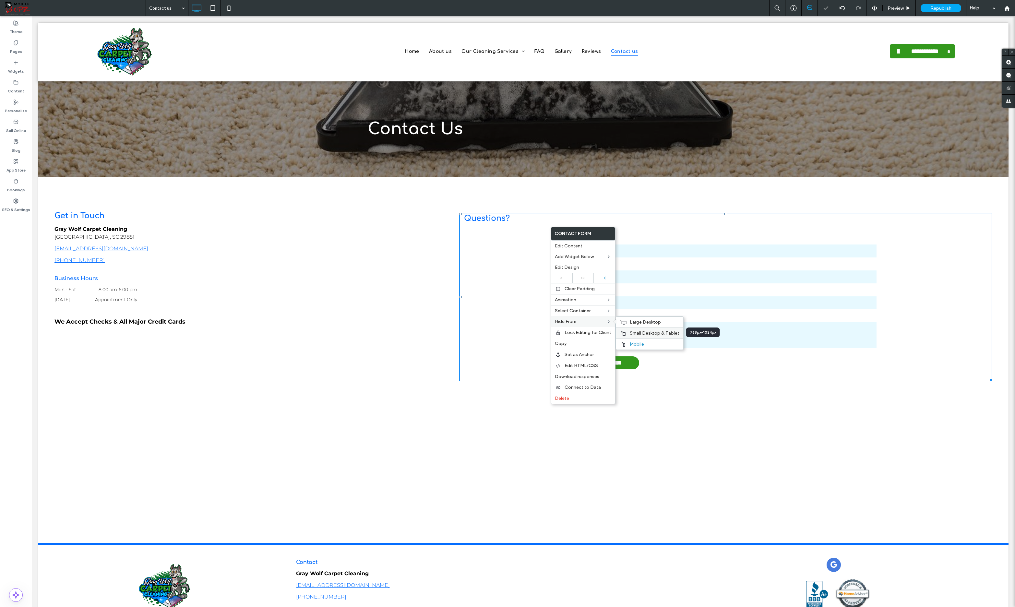
click at [636, 333] on span "Small Desktop & Tablet" at bounding box center [655, 334] width 50 height 6
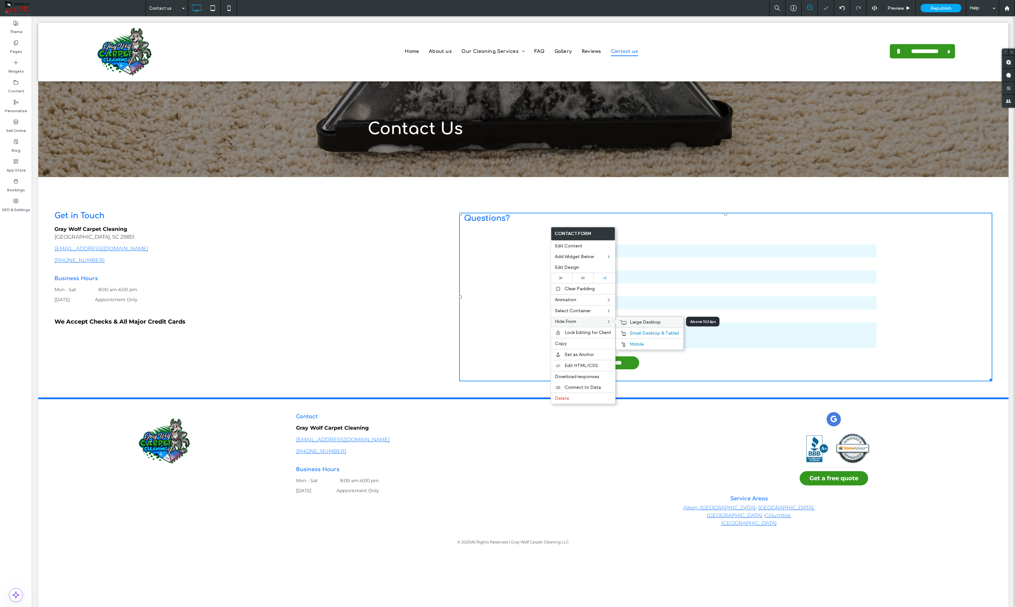
click at [638, 322] on span "Large Desktop" at bounding box center [645, 323] width 31 height 6
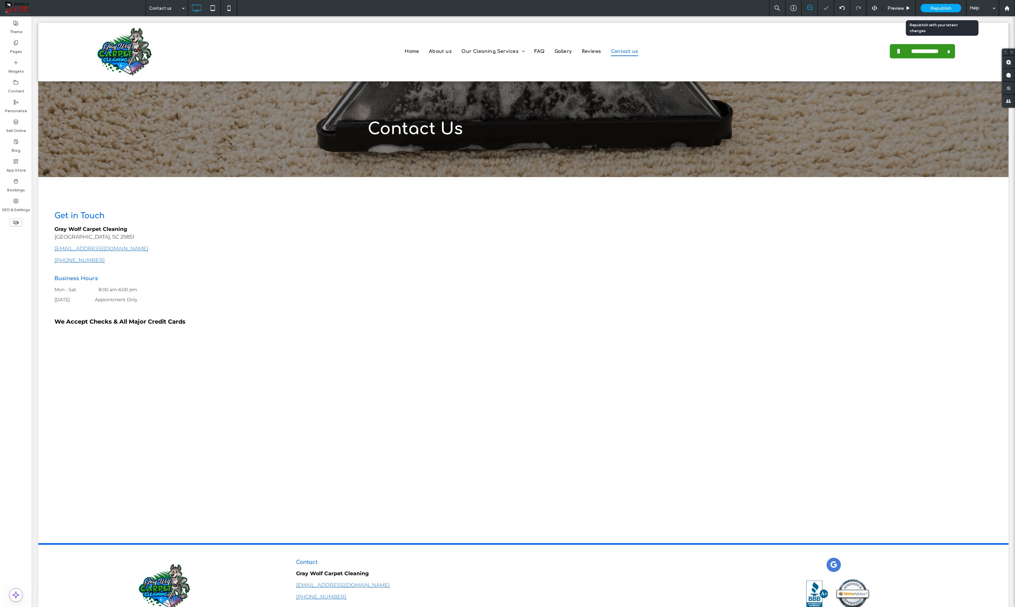
click at [812, 6] on span "Republish" at bounding box center [941, 9] width 21 height 6
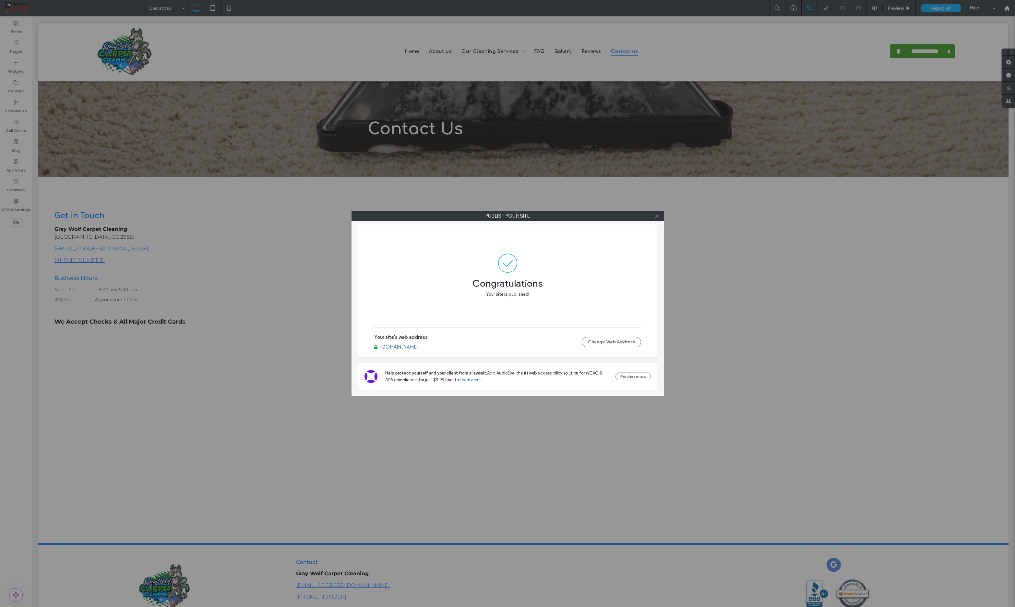
click at [656, 216] on icon at bounding box center [657, 216] width 5 height 5
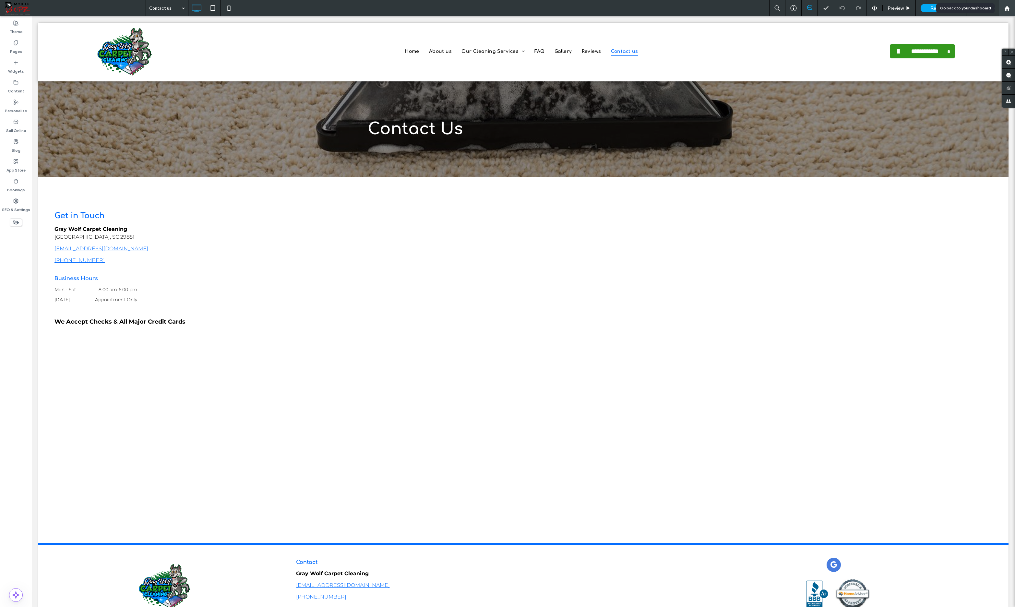
click at [812, 8] on icon at bounding box center [1008, 9] width 6 height 6
